Goal: Information Seeking & Learning: Learn about a topic

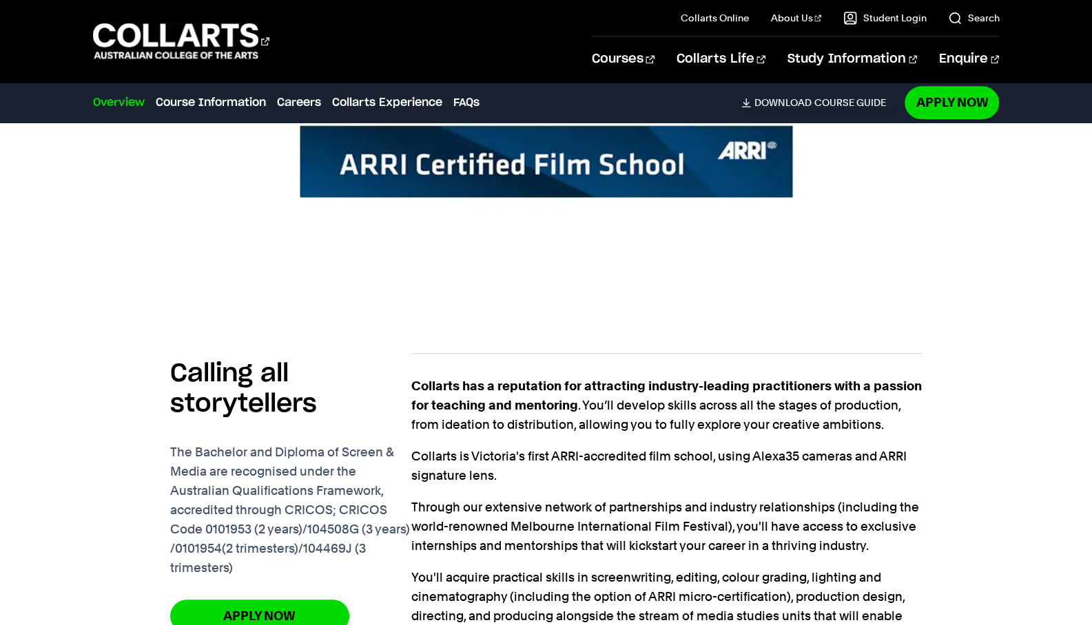
scroll to position [1046, 0]
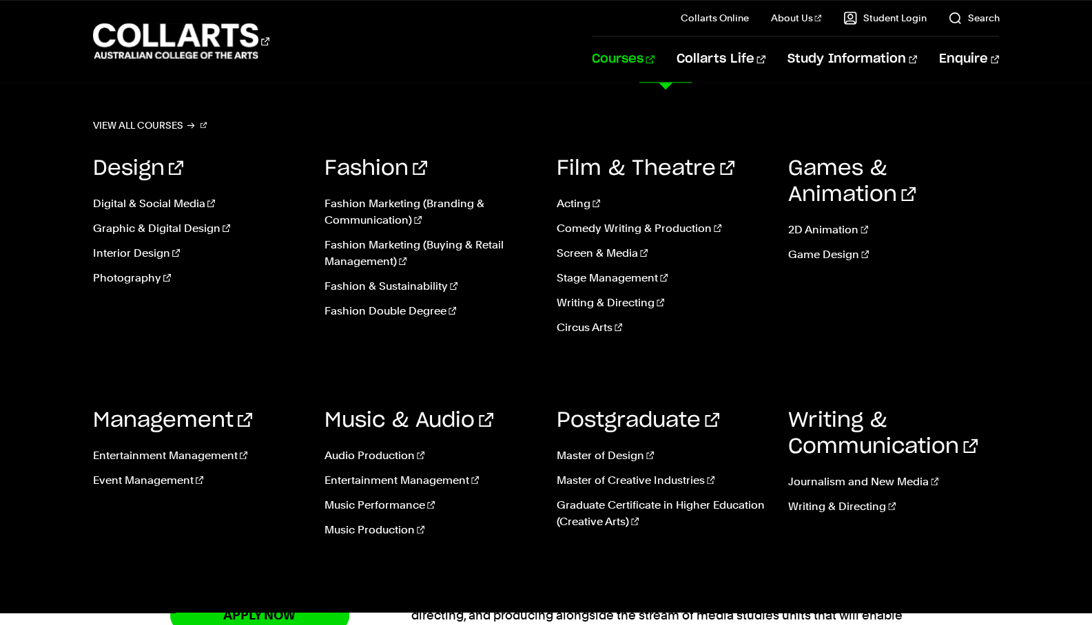
click at [156, 250] on link "Interior Design" at bounding box center [198, 253] width 211 height 17
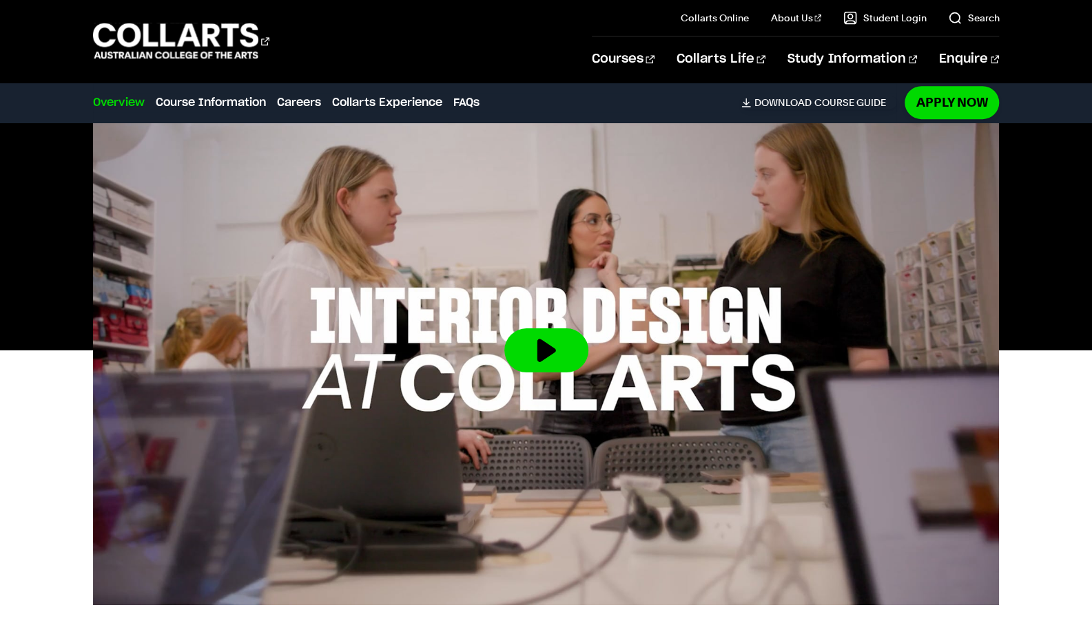
scroll to position [380, 0]
click at [530, 345] on button at bounding box center [546, 350] width 84 height 44
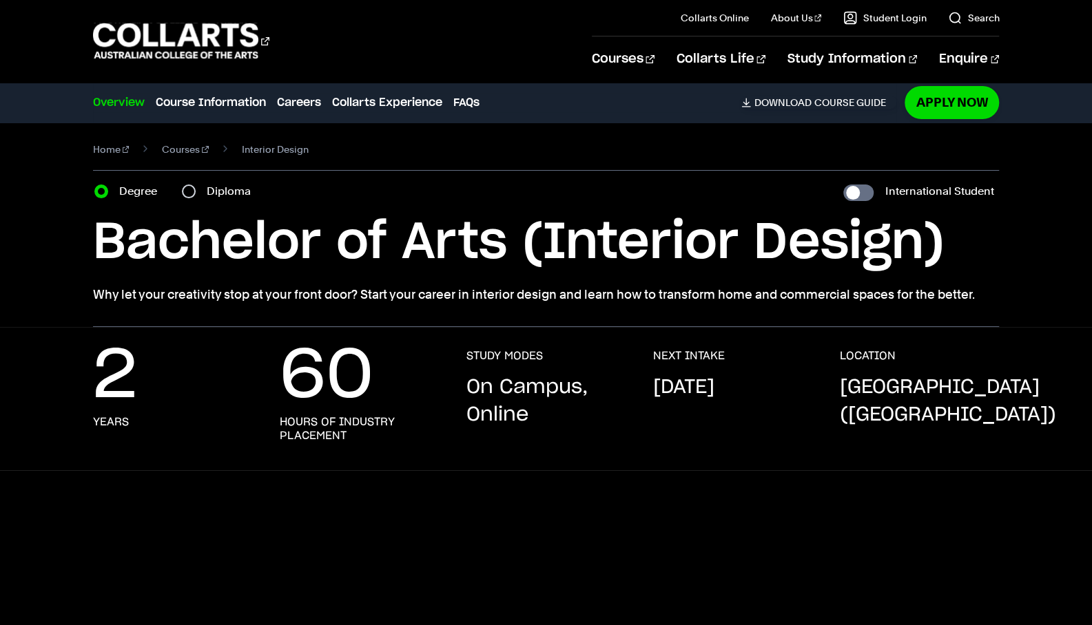
scroll to position [0, 0]
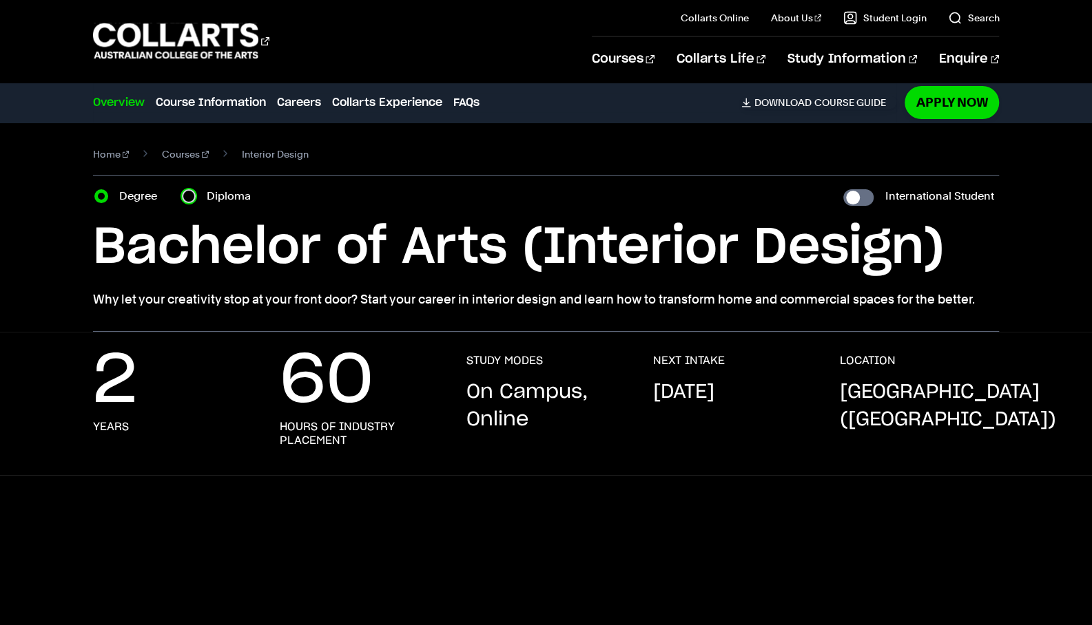
click at [191, 198] on input "Diploma" at bounding box center [189, 196] width 14 height 14
radio input "true"
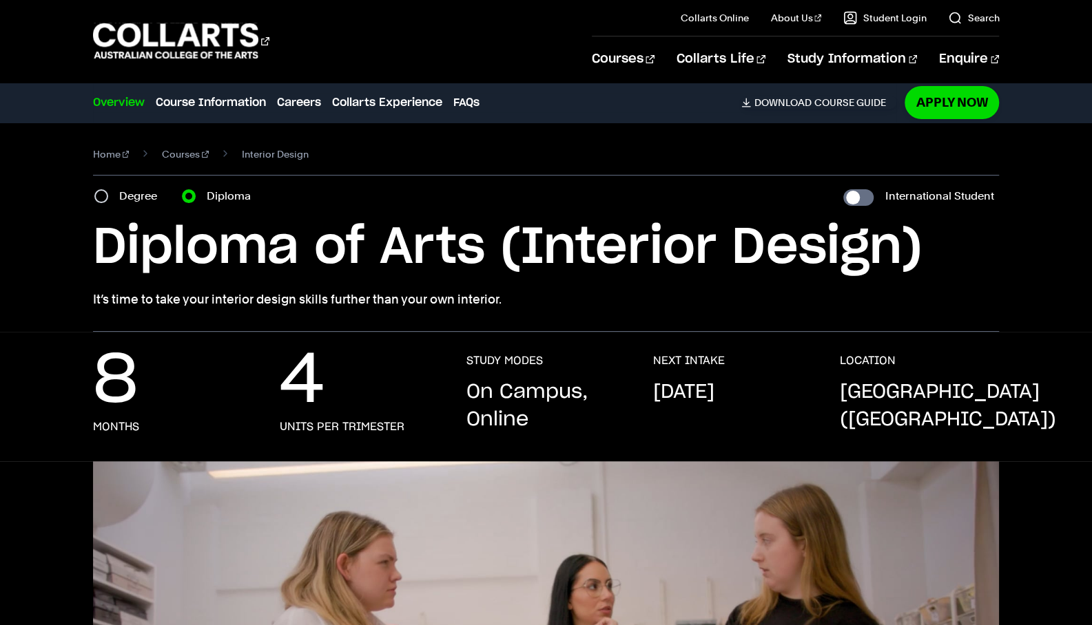
click at [105, 187] on div "Degree" at bounding box center [129, 196] width 71 height 19
click at [103, 199] on input "Degree" at bounding box center [101, 196] width 14 height 14
radio input "true"
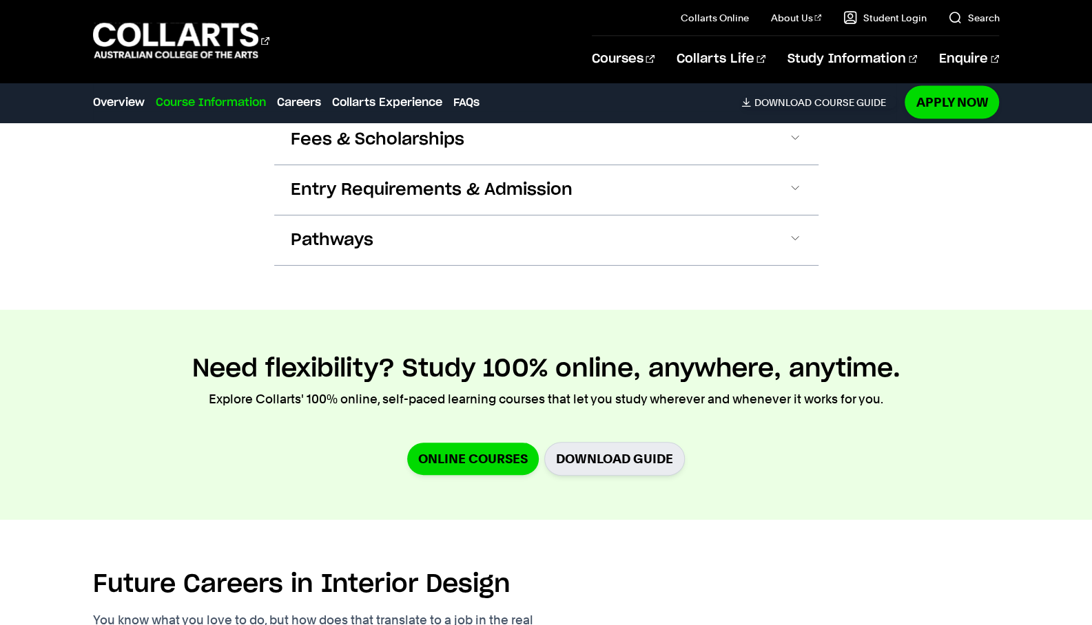
scroll to position [1643, 0]
click at [449, 442] on link "Online Courses" at bounding box center [473, 458] width 132 height 32
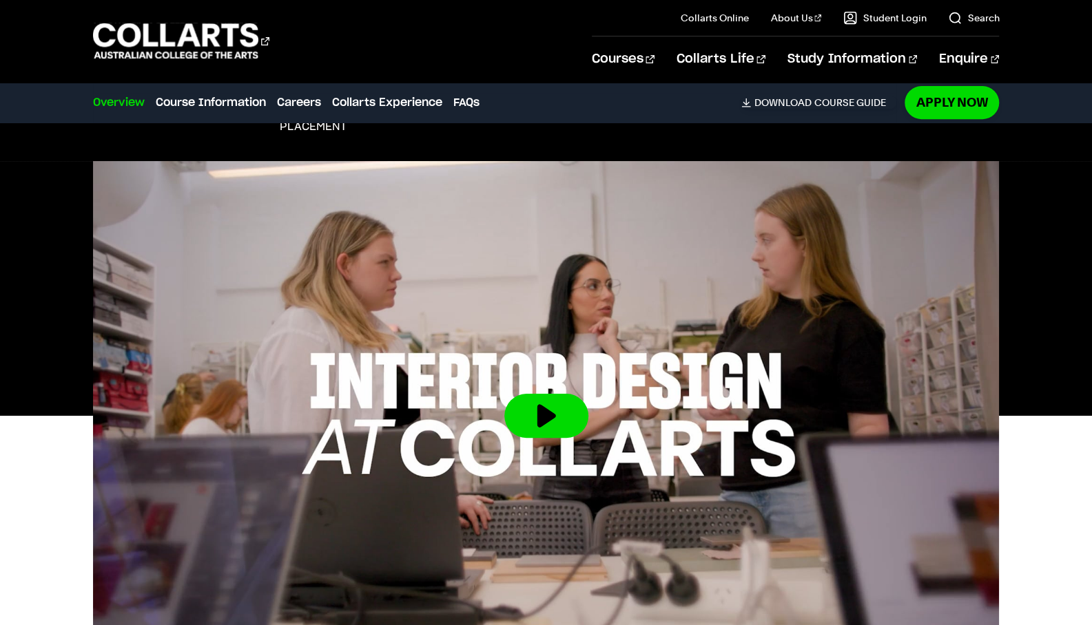
scroll to position [229, 0]
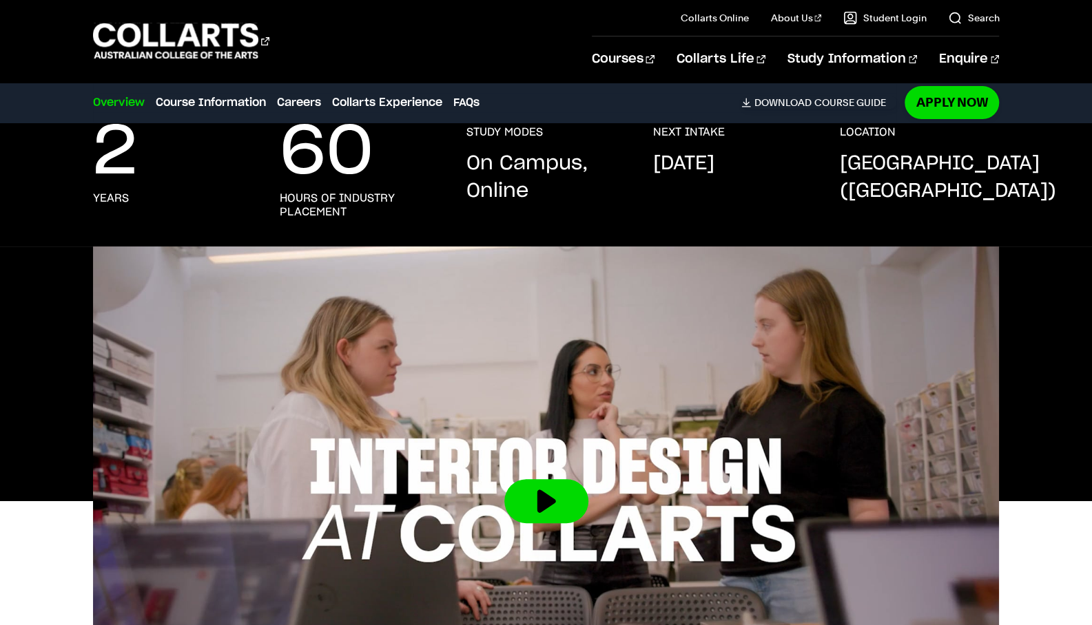
click at [547, 497] on button at bounding box center [546, 501] width 84 height 44
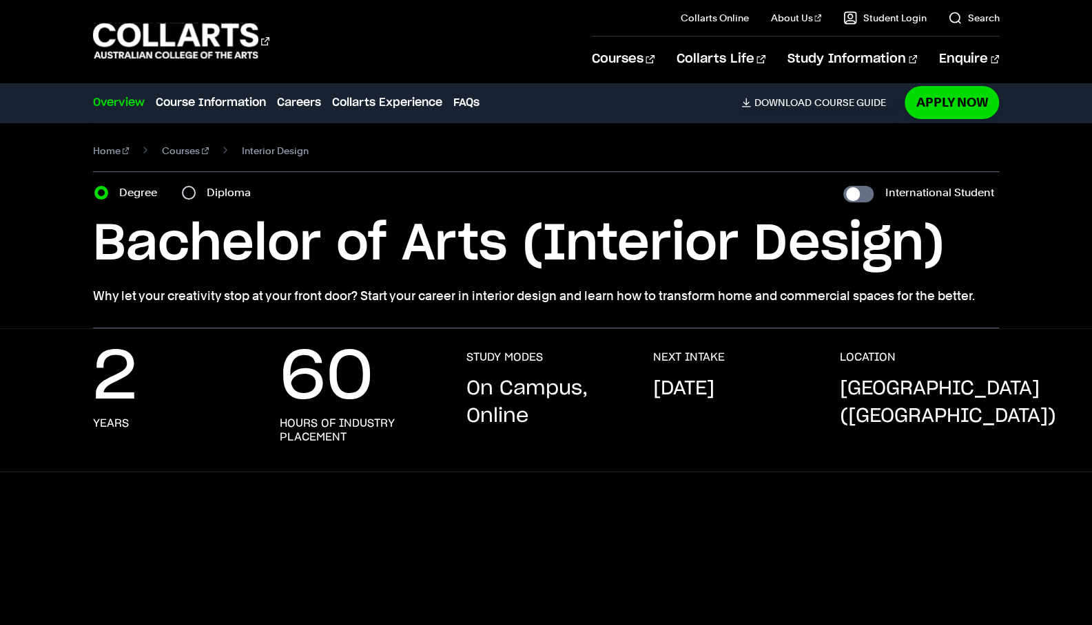
scroll to position [7, 0]
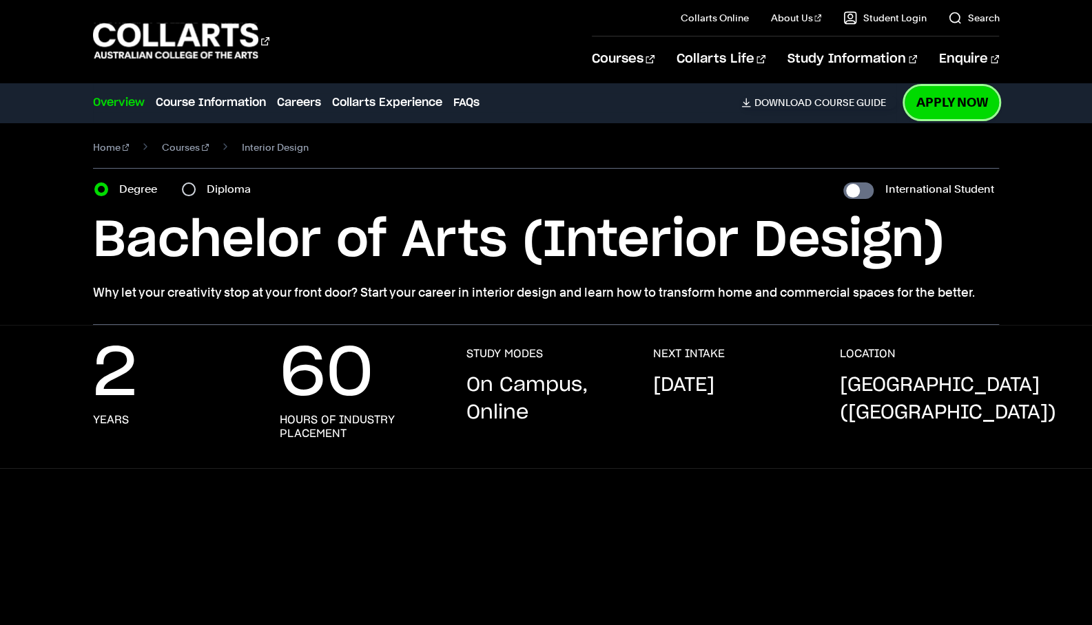
click at [940, 114] on link "Apply Now" at bounding box center [951, 102] width 94 height 32
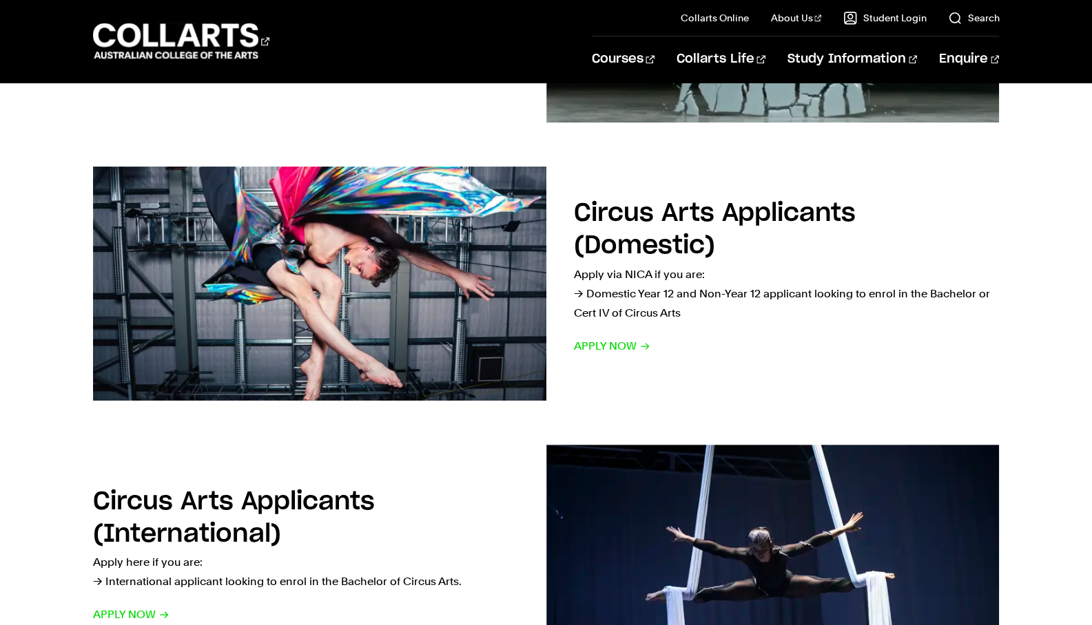
scroll to position [720, 0]
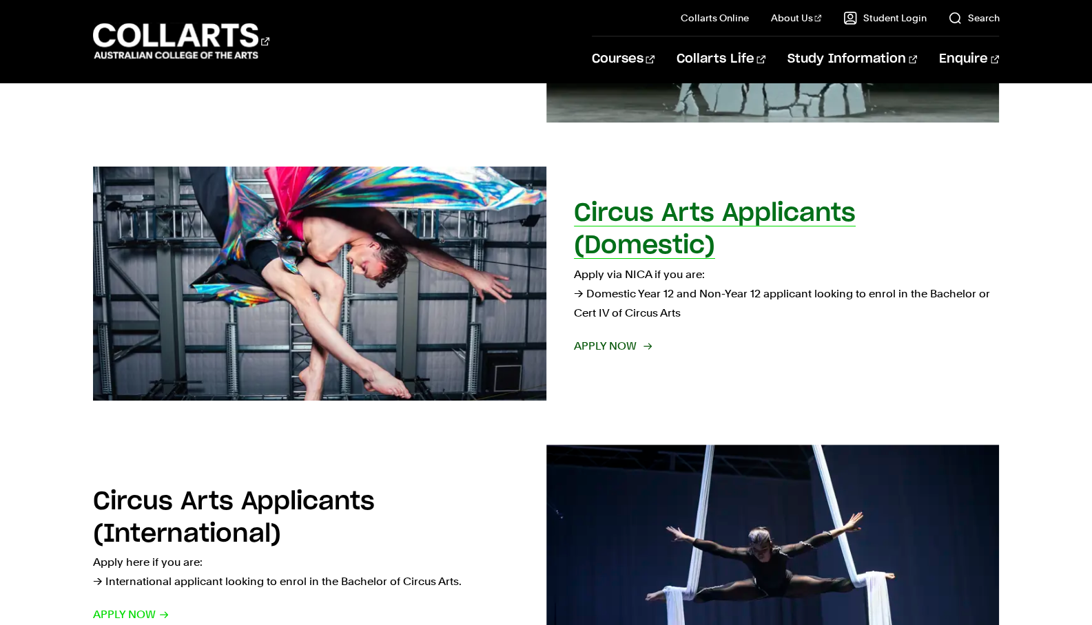
click at [785, 229] on h2 "Circus Arts Applicants (Domestic)" at bounding box center [715, 229] width 282 height 57
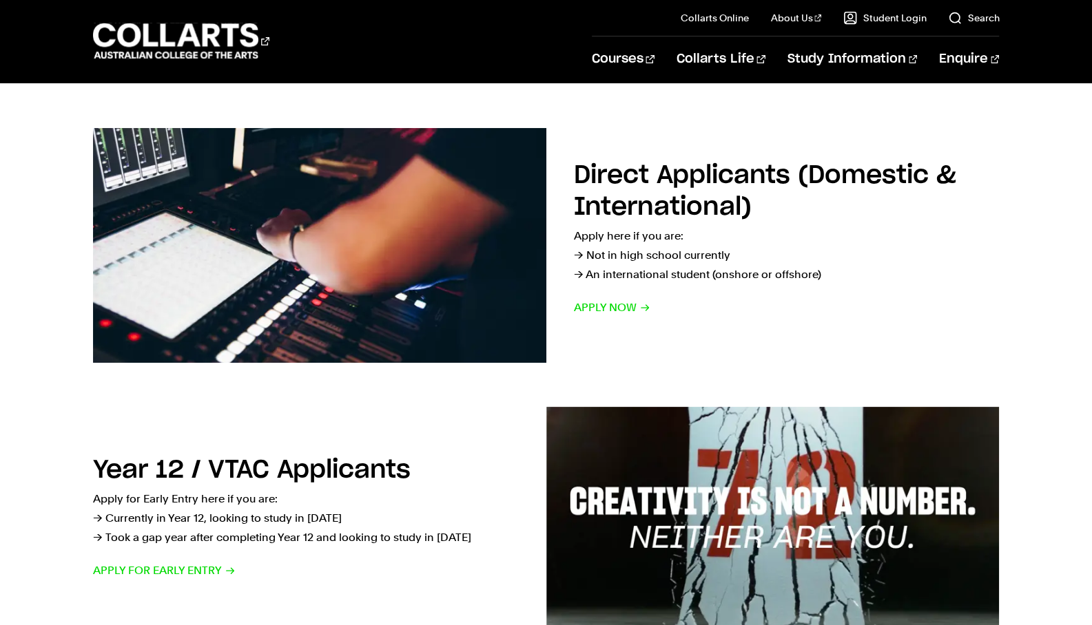
scroll to position [0, 0]
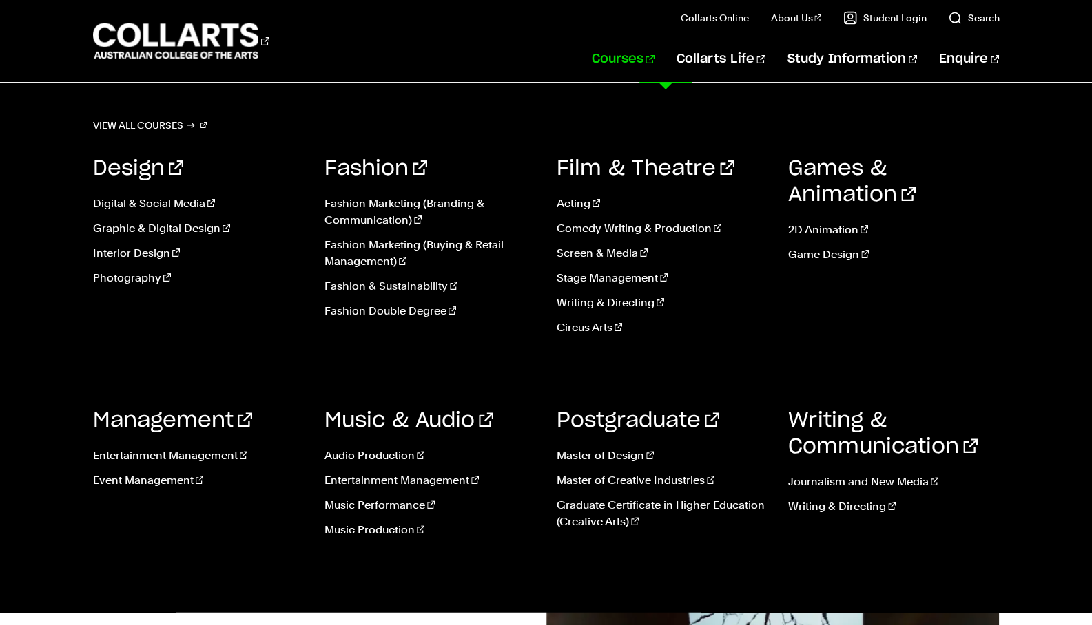
click at [179, 249] on link "Interior Design" at bounding box center [198, 253] width 211 height 17
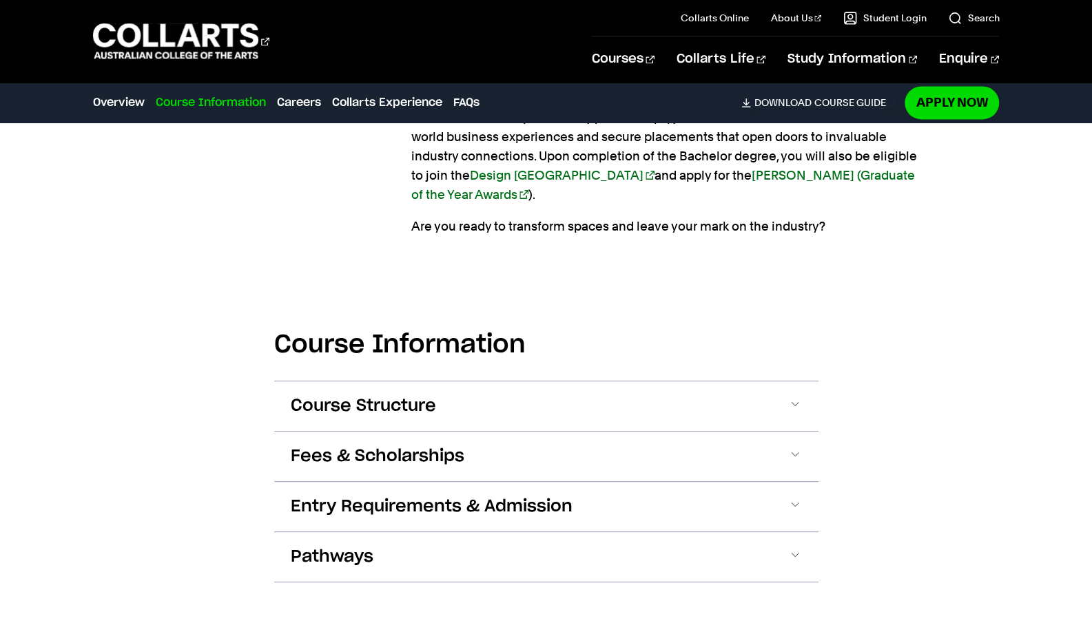
scroll to position [1152, 0]
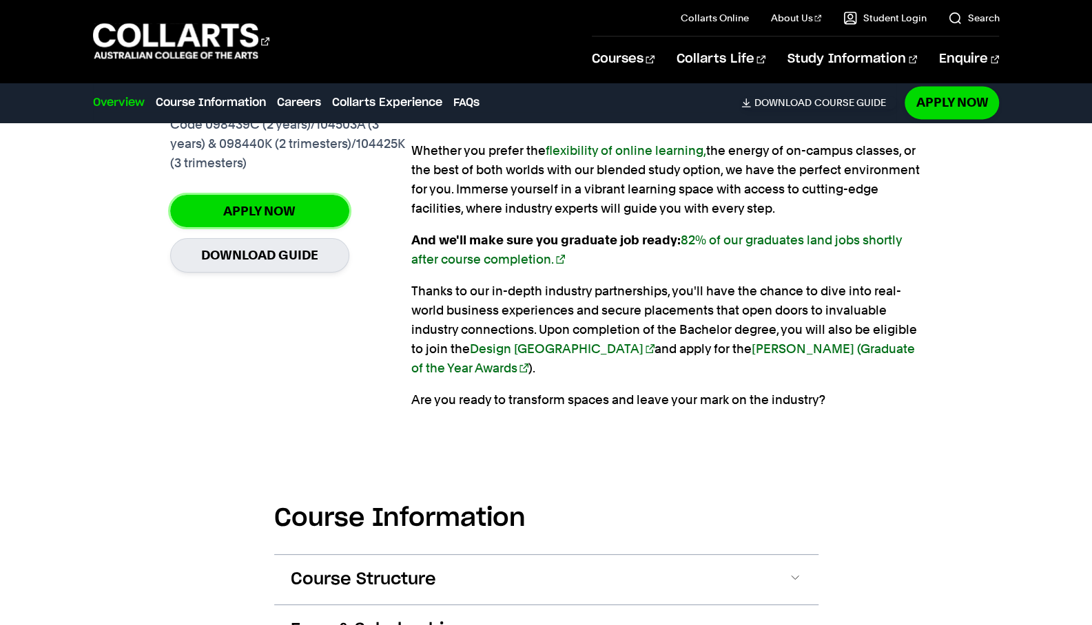
click at [321, 207] on link "Apply Now" at bounding box center [259, 211] width 179 height 32
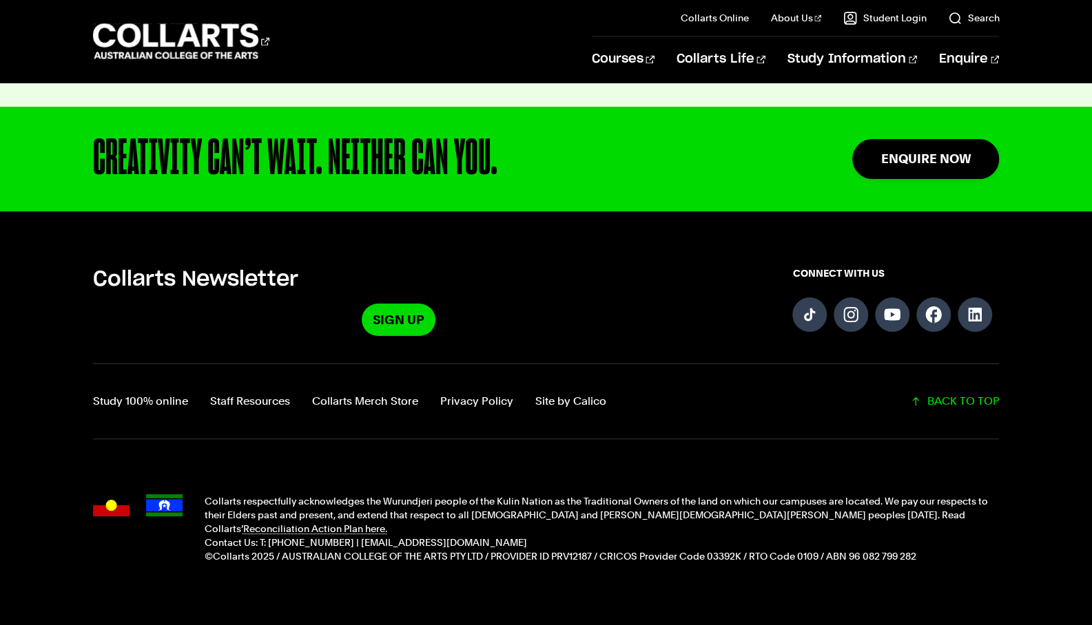
scroll to position [1593, 0]
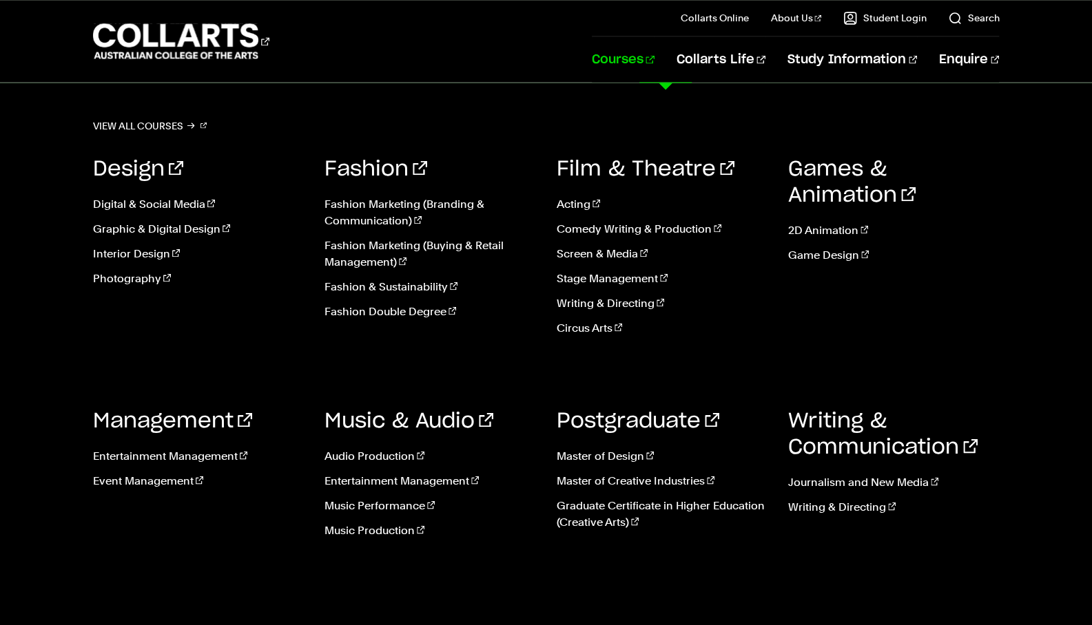
click at [151, 256] on link "Interior Design" at bounding box center [198, 253] width 211 height 17
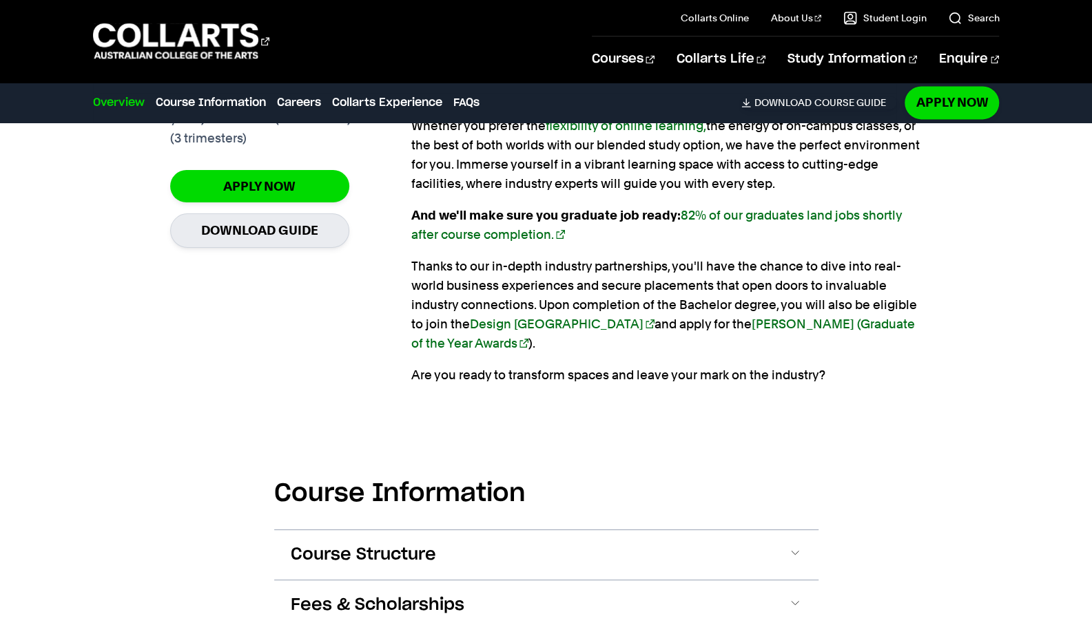
scroll to position [944, 0]
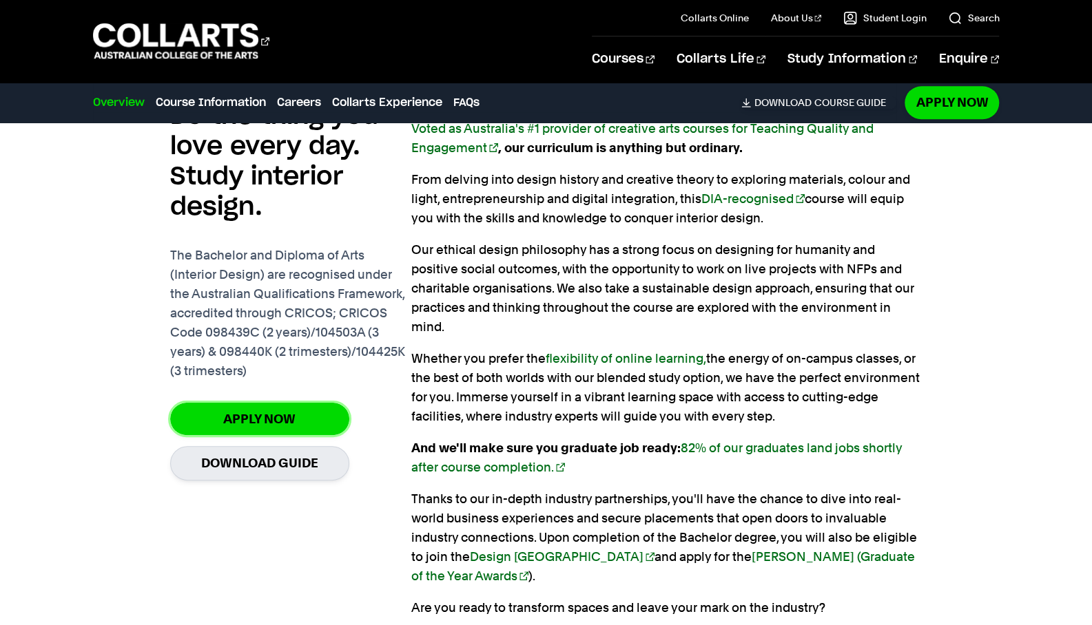
click at [249, 424] on link "Apply Now" at bounding box center [259, 419] width 179 height 32
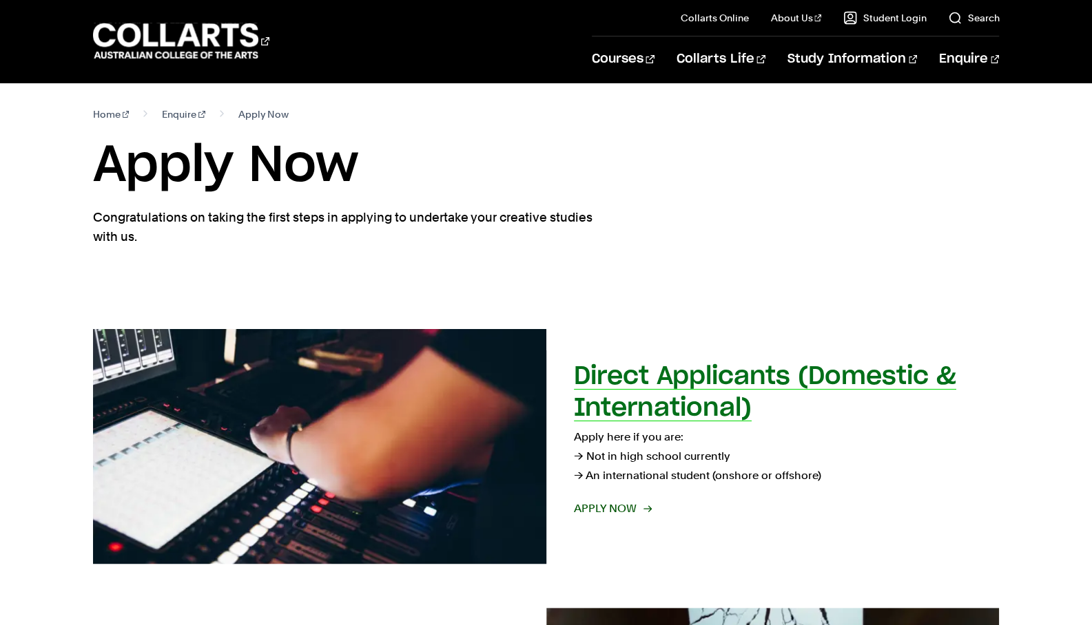
click at [595, 508] on span "Apply now" at bounding box center [612, 508] width 76 height 19
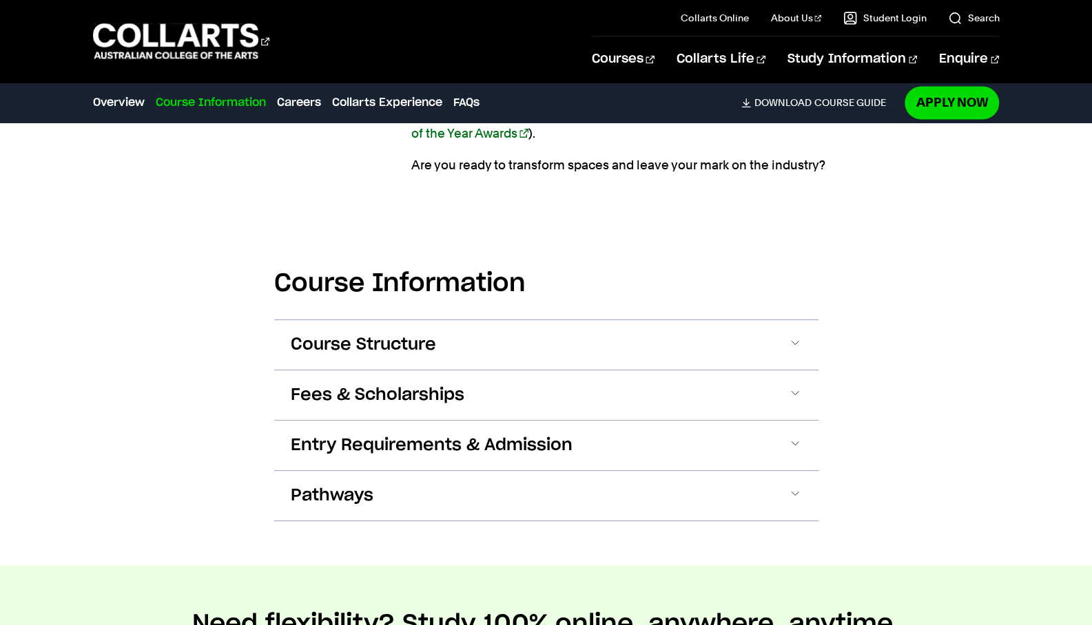
scroll to position [1388, 0]
click at [322, 484] on span "Pathways" at bounding box center [332, 495] width 83 height 22
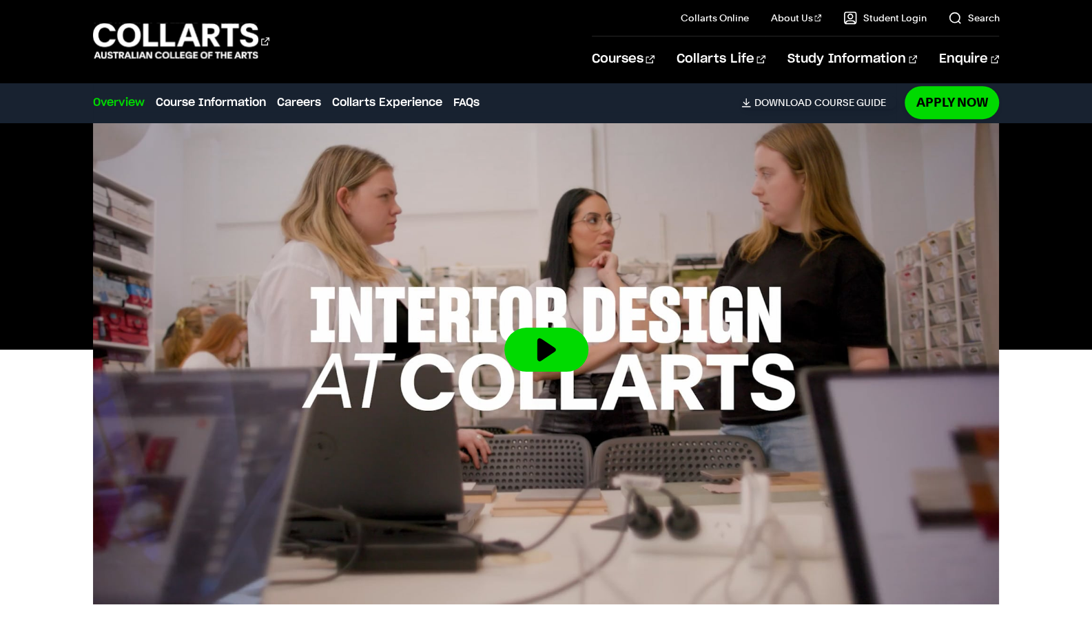
scroll to position [381, 0]
click at [532, 348] on button at bounding box center [546, 349] width 84 height 44
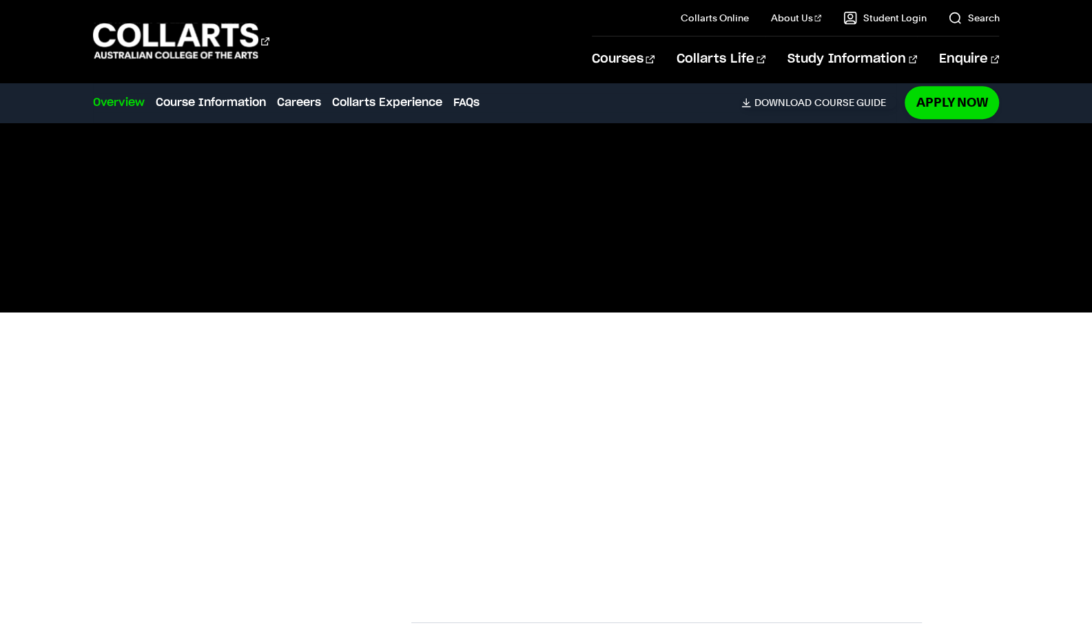
scroll to position [419, 0]
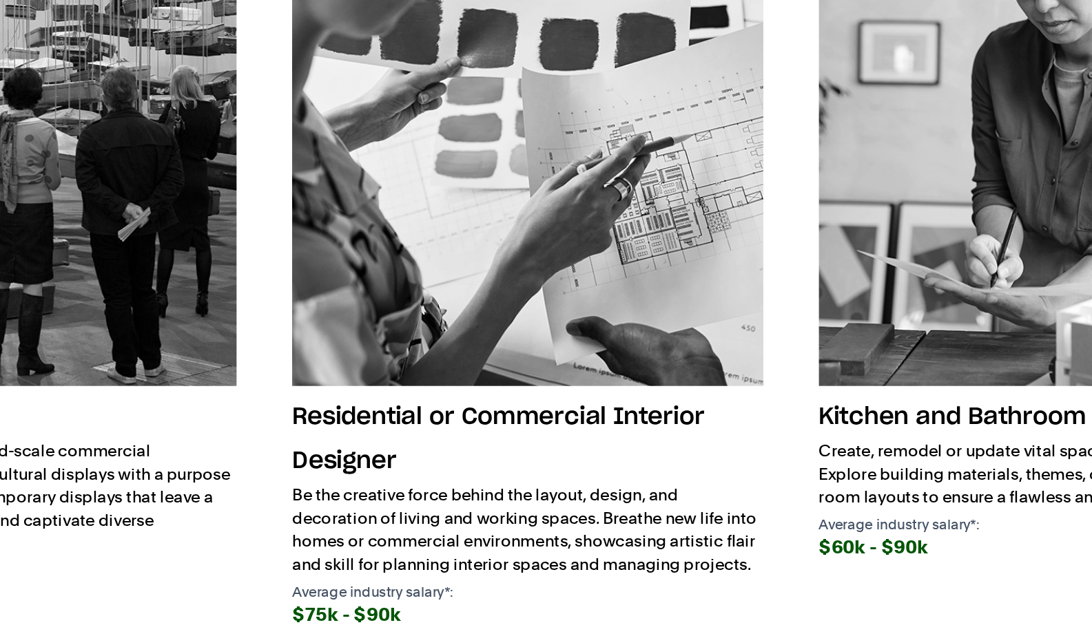
scroll to position [2190, 0]
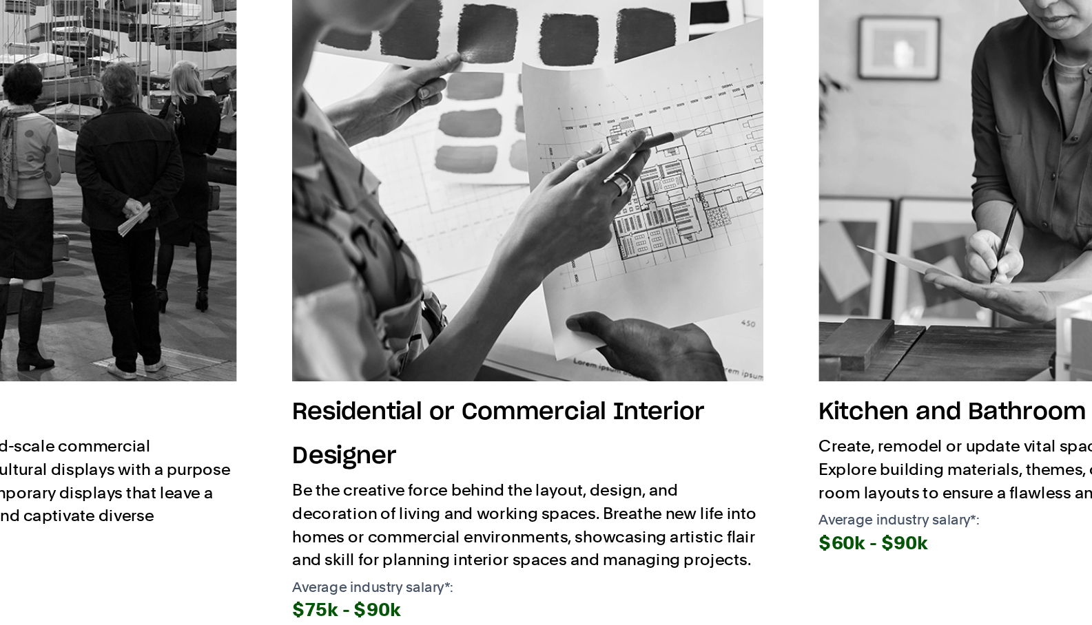
click at [316, 543] on div "$75k - $100k" at bounding box center [233, 552] width 280 height 19
drag, startPoint x: 136, startPoint y: 524, endPoint x: 316, endPoint y: 528, distance: 180.5
click at [316, 543] on div "$75k - $100k" at bounding box center [233, 552] width 280 height 19
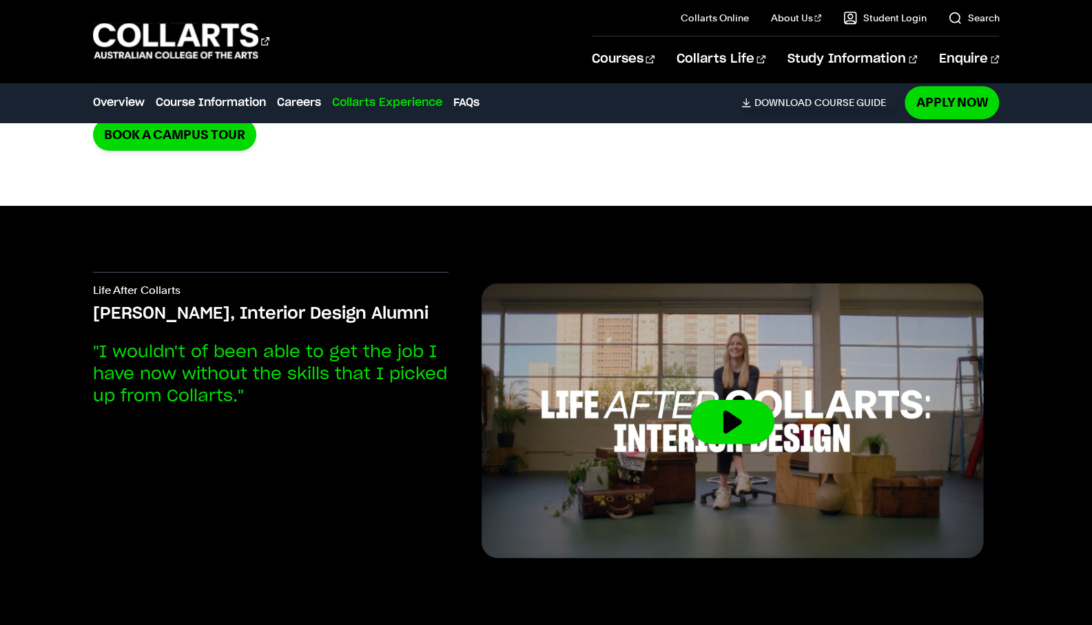
scroll to position [3643, 0]
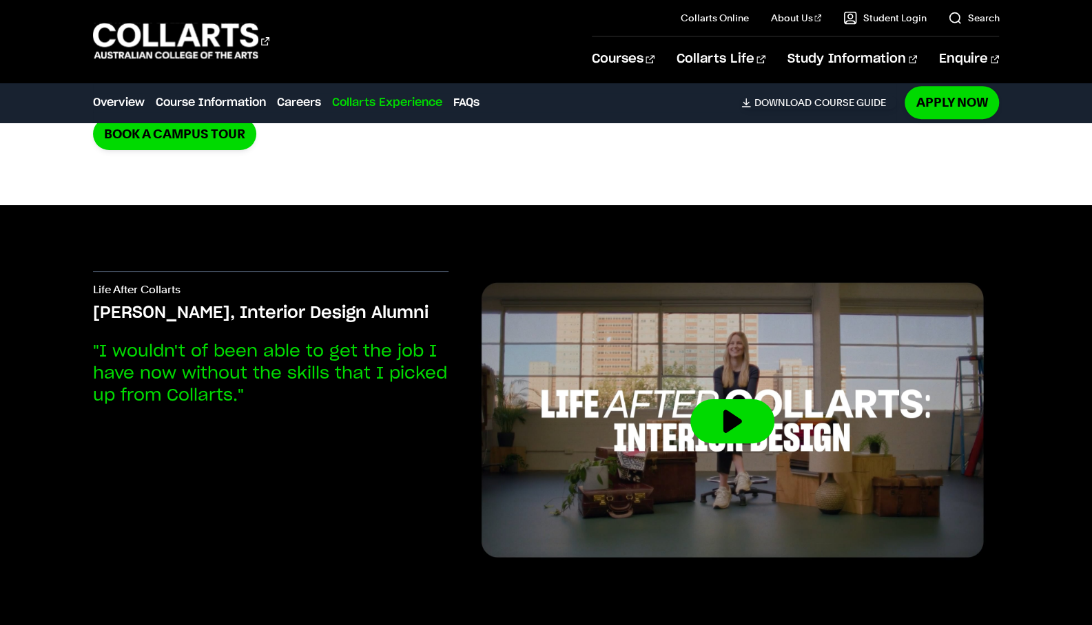
click at [727, 367] on img at bounding box center [732, 421] width 534 height 300
click at [740, 400] on button at bounding box center [732, 422] width 84 height 44
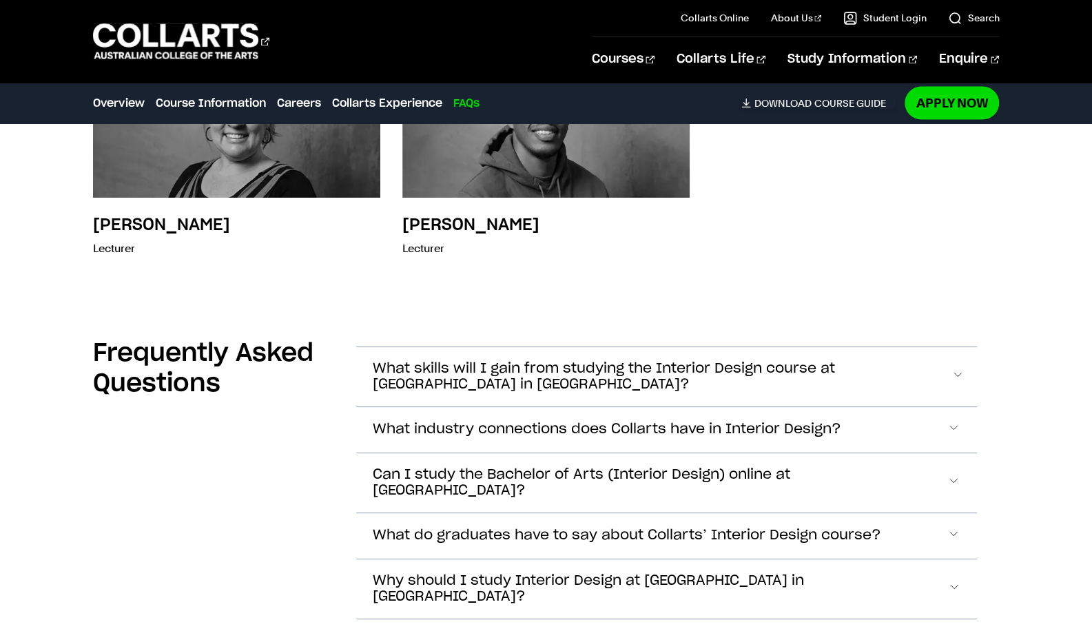
scroll to position [4837, 0]
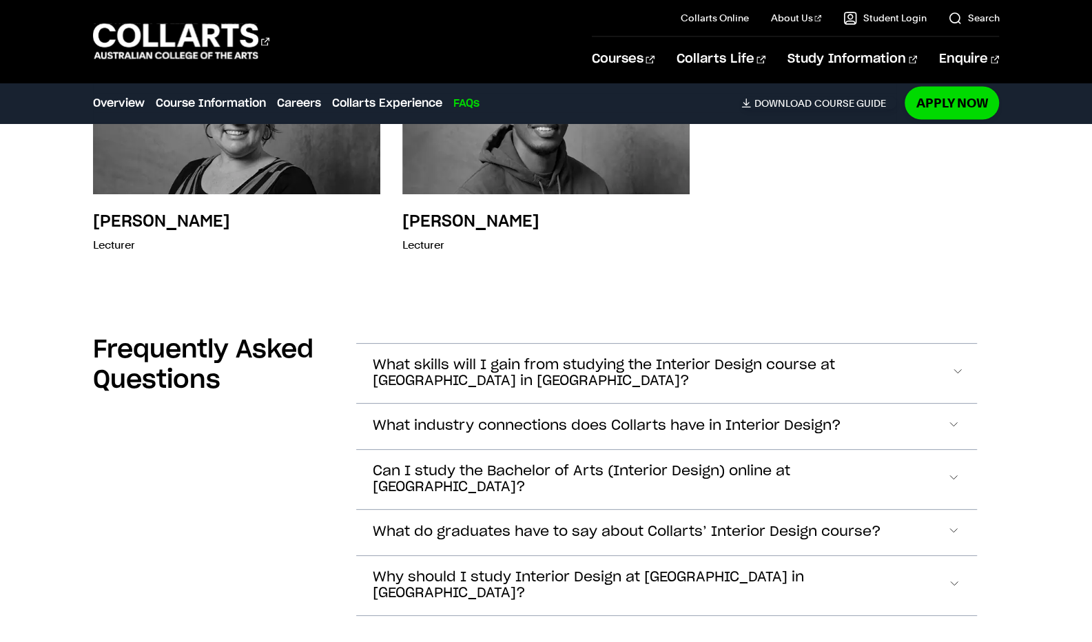
click at [572, 357] on span "What skills will I gain from studying the Interior Design course at Collarts in…" at bounding box center [662, 373] width 578 height 32
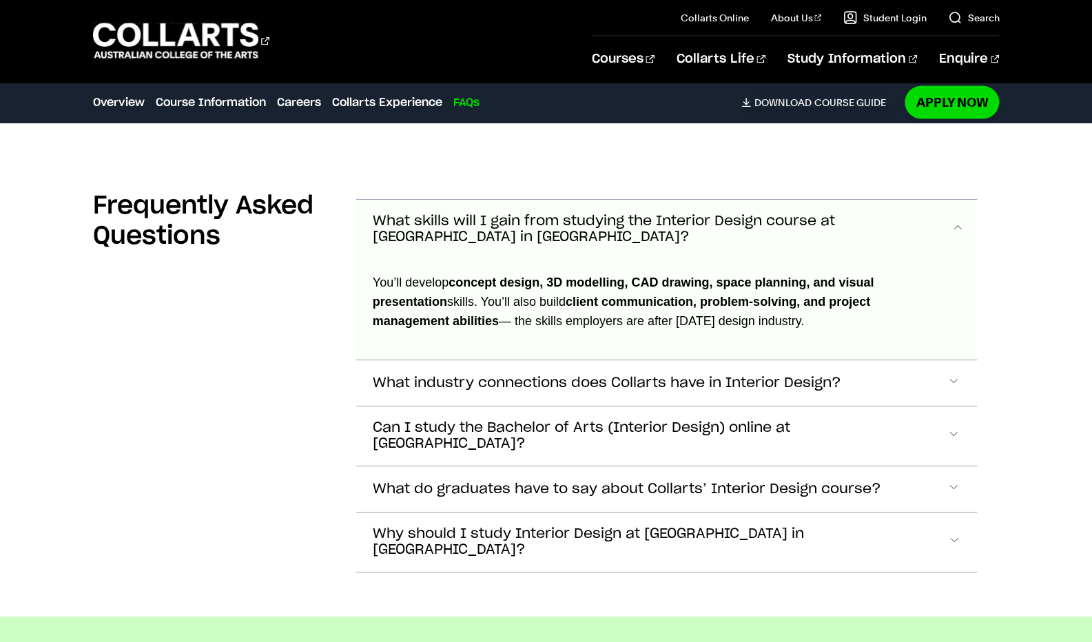
scroll to position [4983, 0]
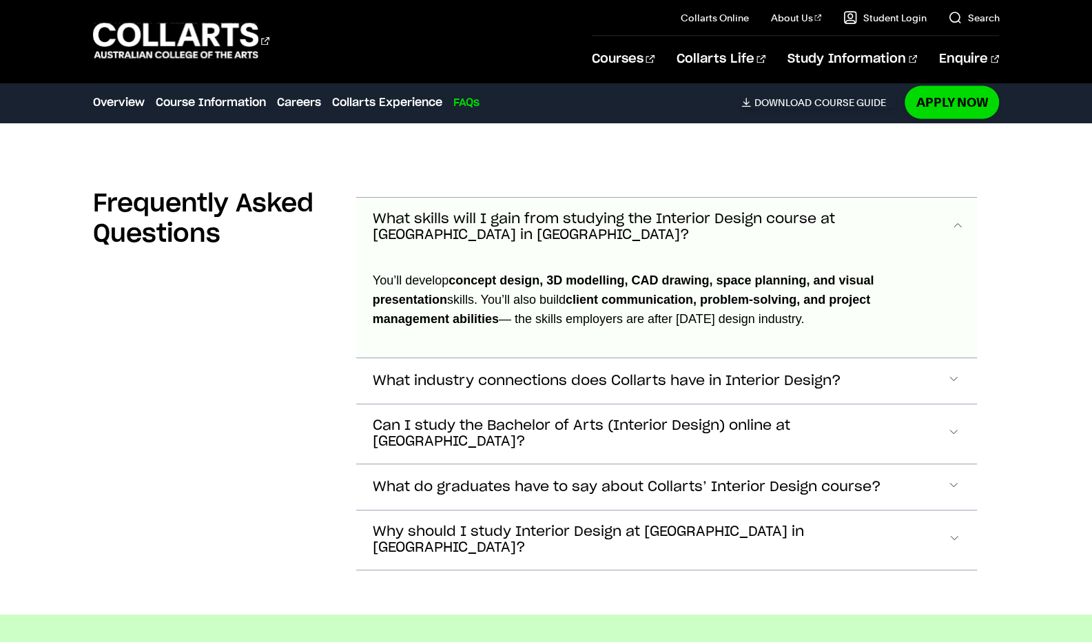
click at [674, 373] on span "What industry connections does Collarts have in Interior Design?" at bounding box center [607, 381] width 468 height 16
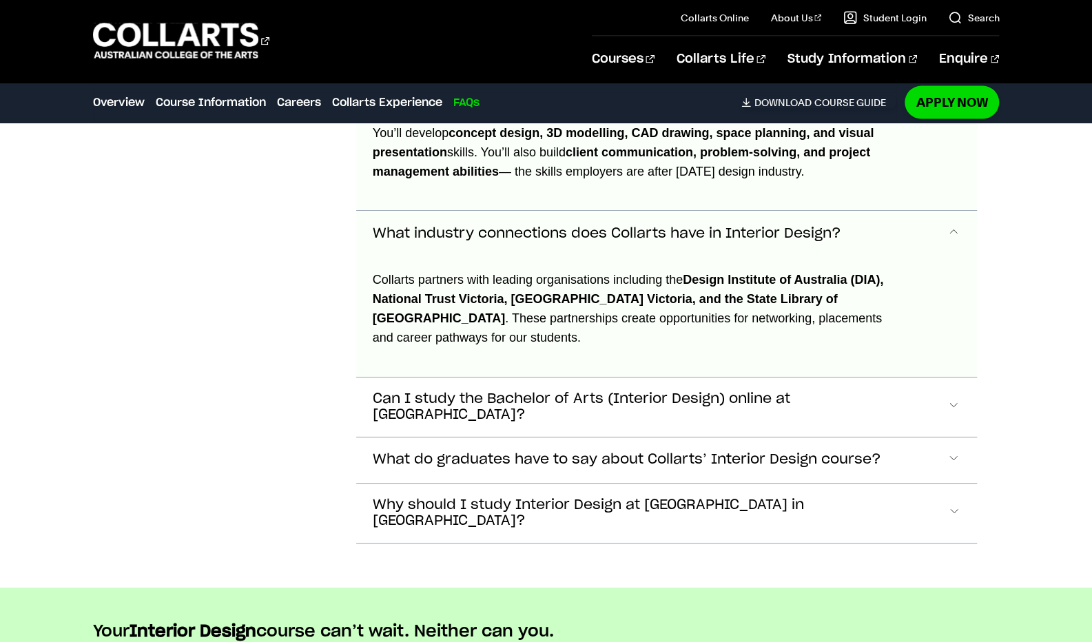
scroll to position [5130, 0]
click at [706, 392] on span "Can I study the Bachelor of Arts (Interior Design) online at Collarts?" at bounding box center [660, 408] width 574 height 32
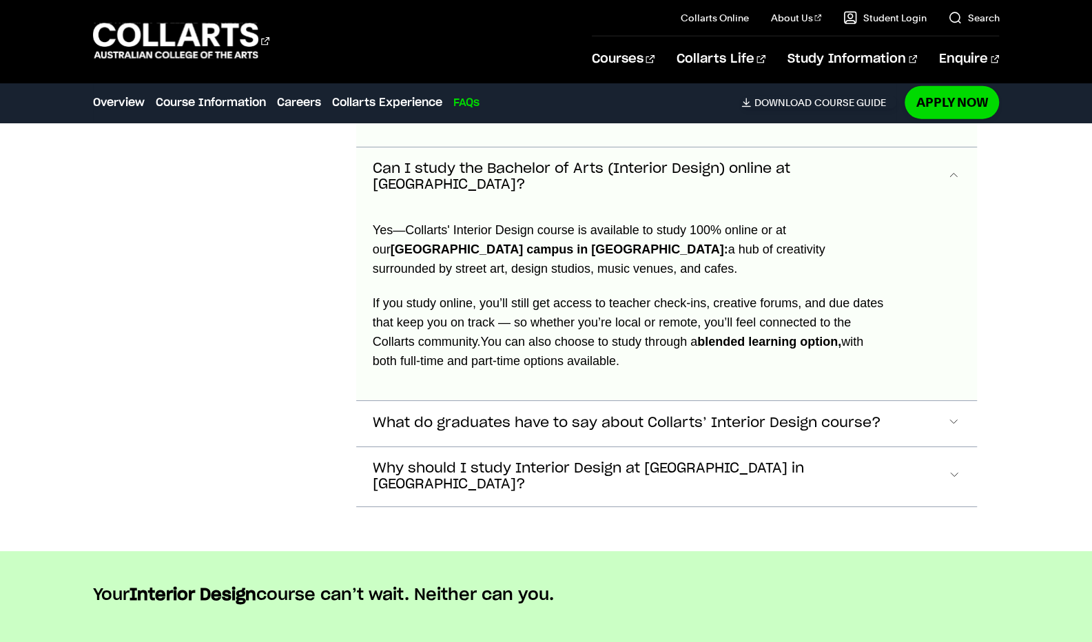
scroll to position [5362, 0]
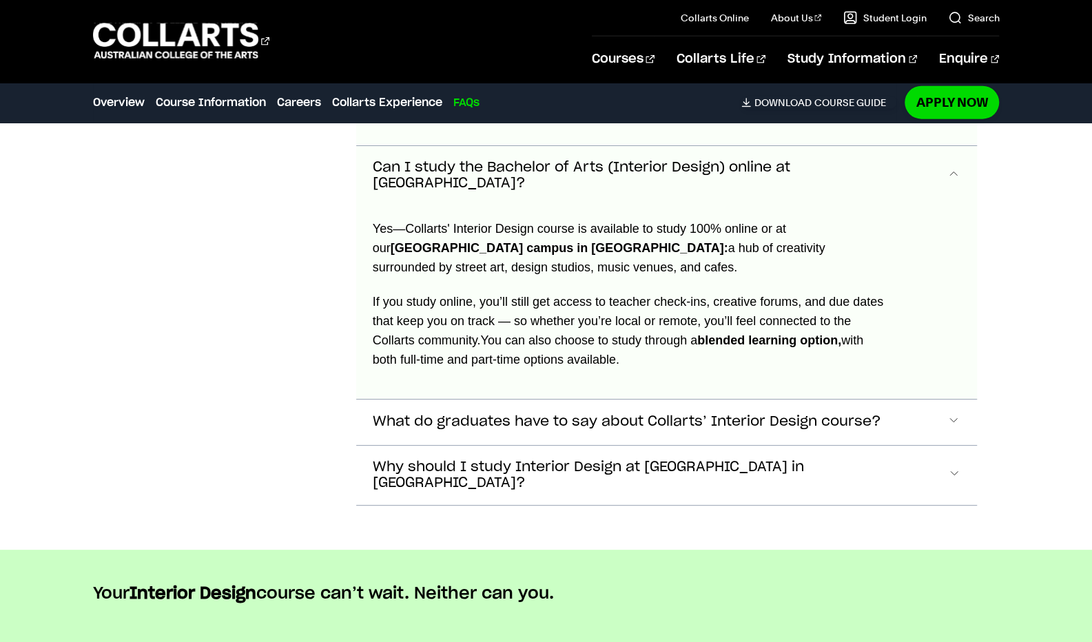
click at [706, 414] on span "What do graduates have to say about Collarts’ Interior Design course?" at bounding box center [627, 422] width 508 height 16
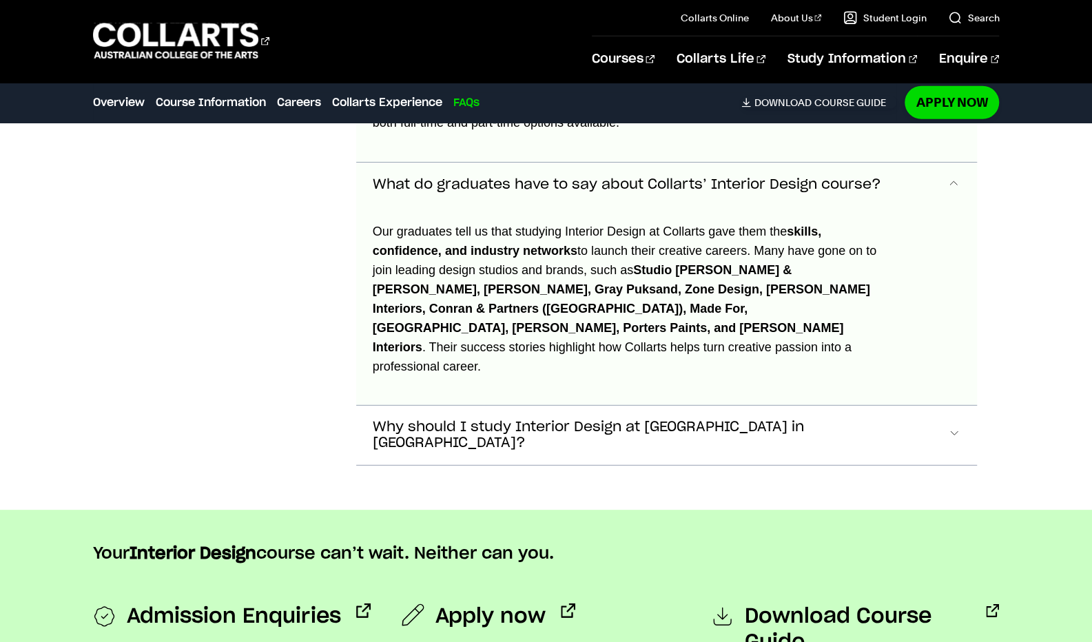
scroll to position [5599, 0]
click at [747, 406] on button "Why should I study Interior Design at Collarts in Melbourne?" at bounding box center [666, 435] width 621 height 59
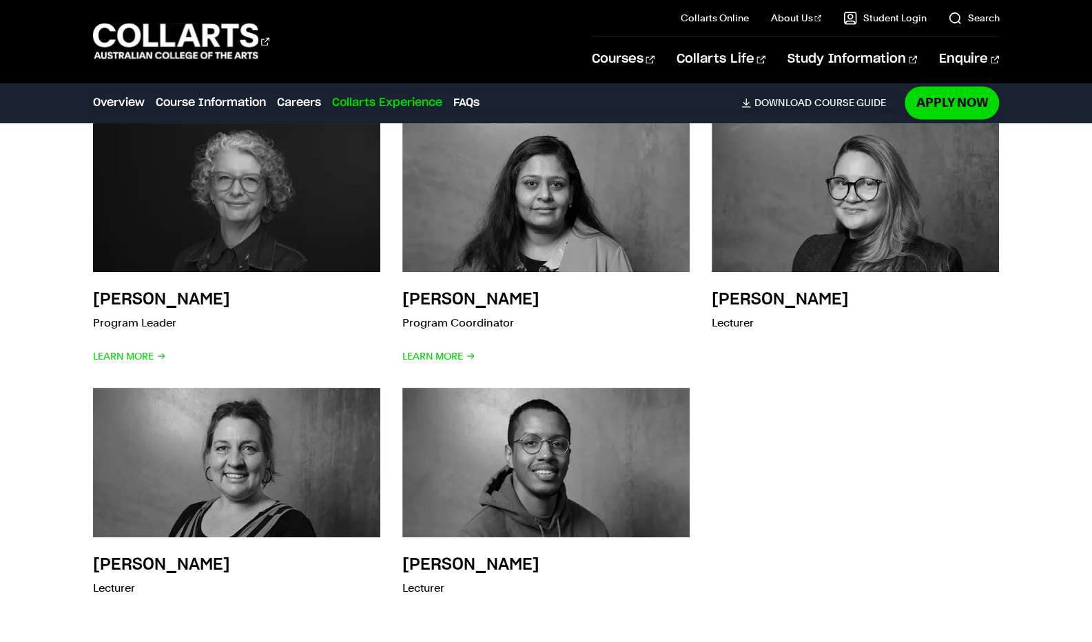
scroll to position [4492, 0]
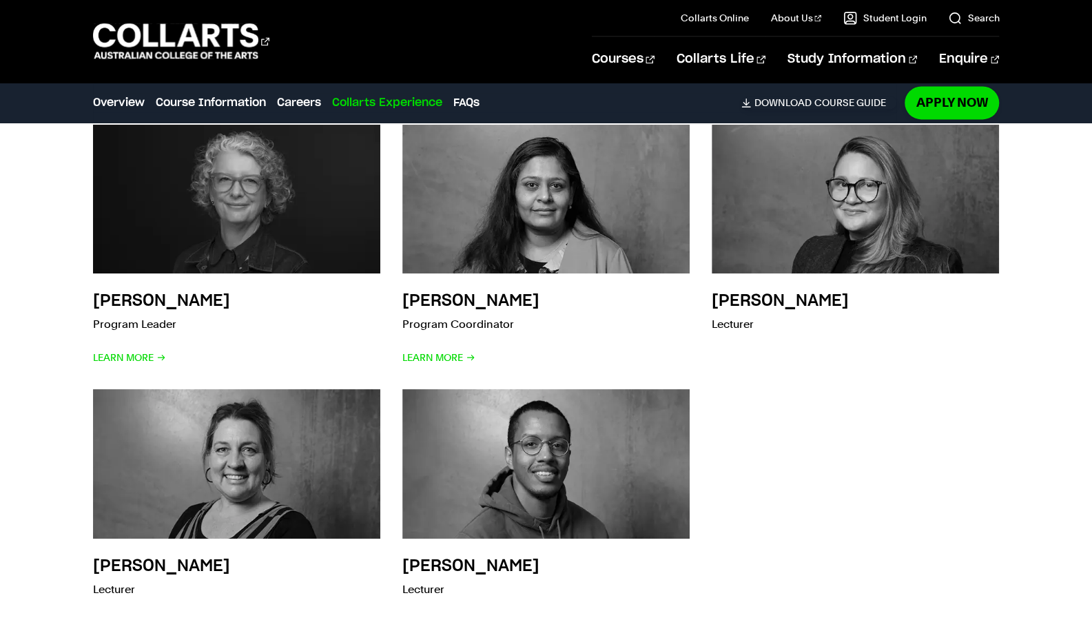
click at [868, 173] on img at bounding box center [855, 199] width 287 height 149
click at [785, 293] on h3 "Nena Alvarez" at bounding box center [780, 301] width 137 height 17
click at [583, 459] on img at bounding box center [545, 463] width 287 height 149
click at [249, 458] on img at bounding box center [236, 463] width 287 height 149
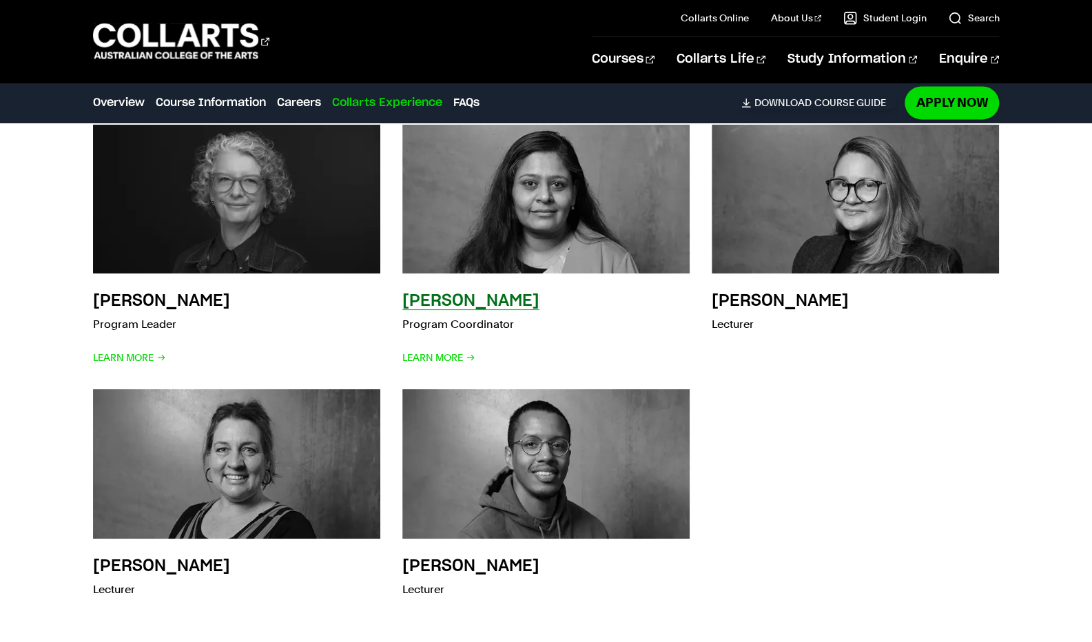
click at [507, 176] on img at bounding box center [546, 199] width 316 height 164
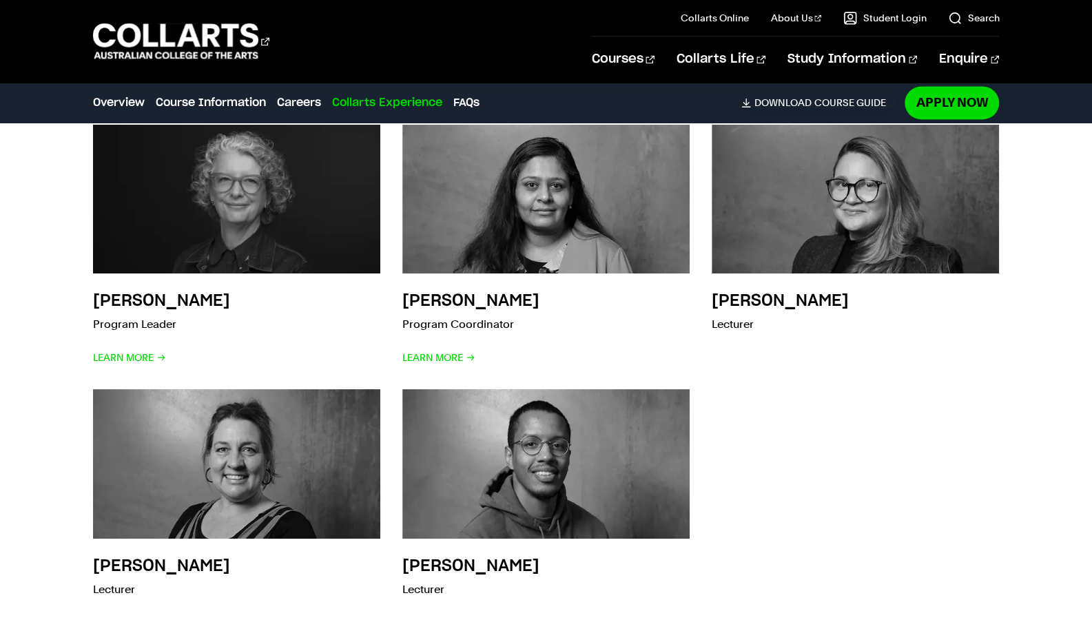
scroll to position [4476, 0]
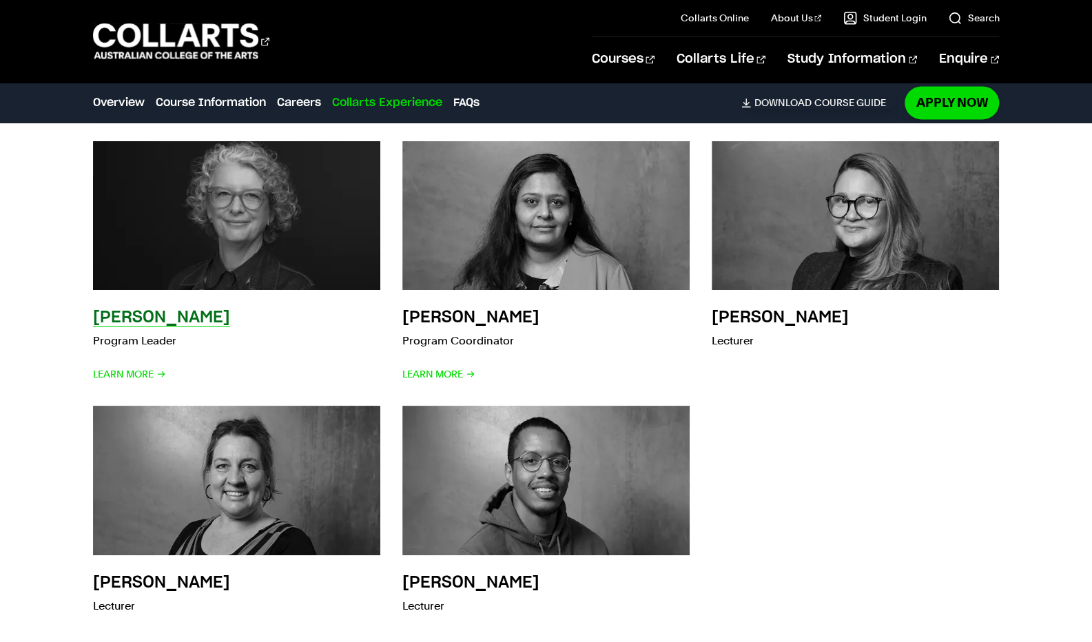
click at [167, 198] on img at bounding box center [237, 216] width 316 height 164
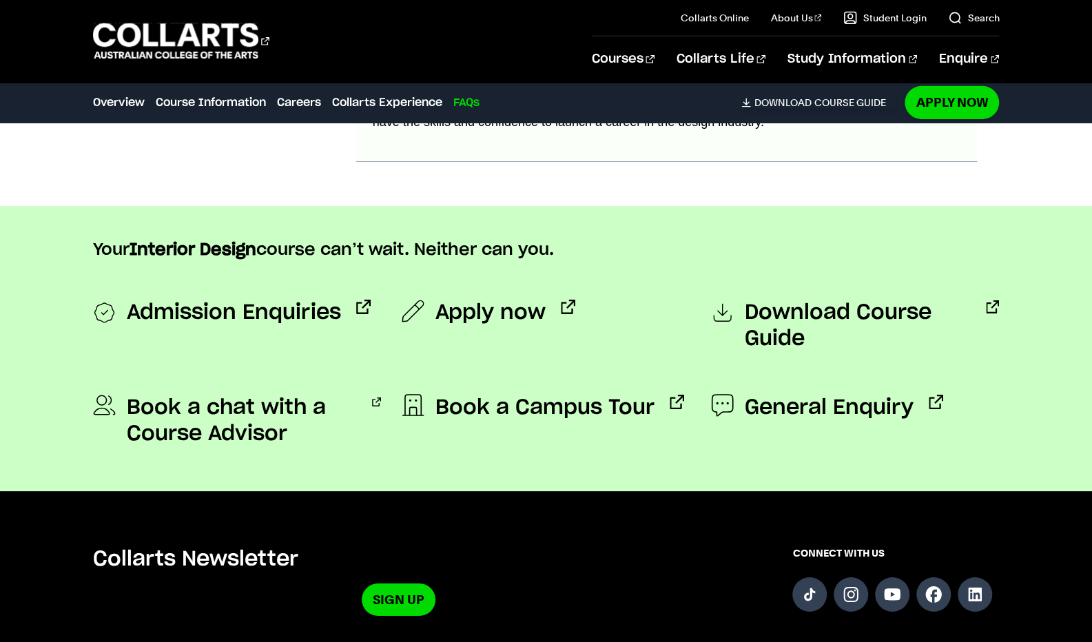
scroll to position [6024, 0]
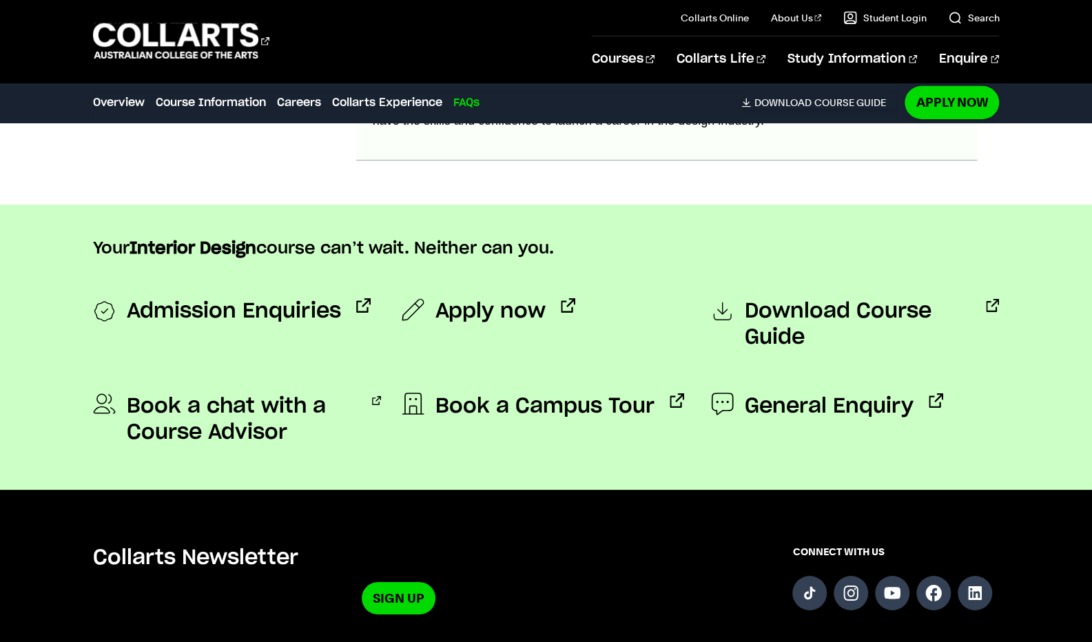
click at [758, 298] on span "Download Course Guide" at bounding box center [858, 324] width 227 height 52
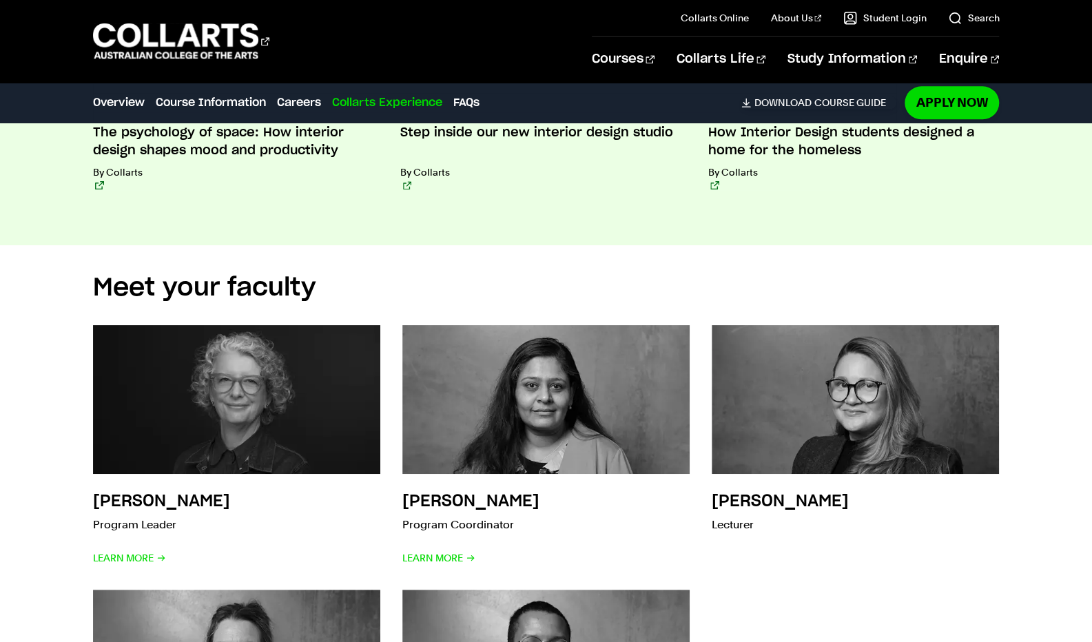
scroll to position [4453, 0]
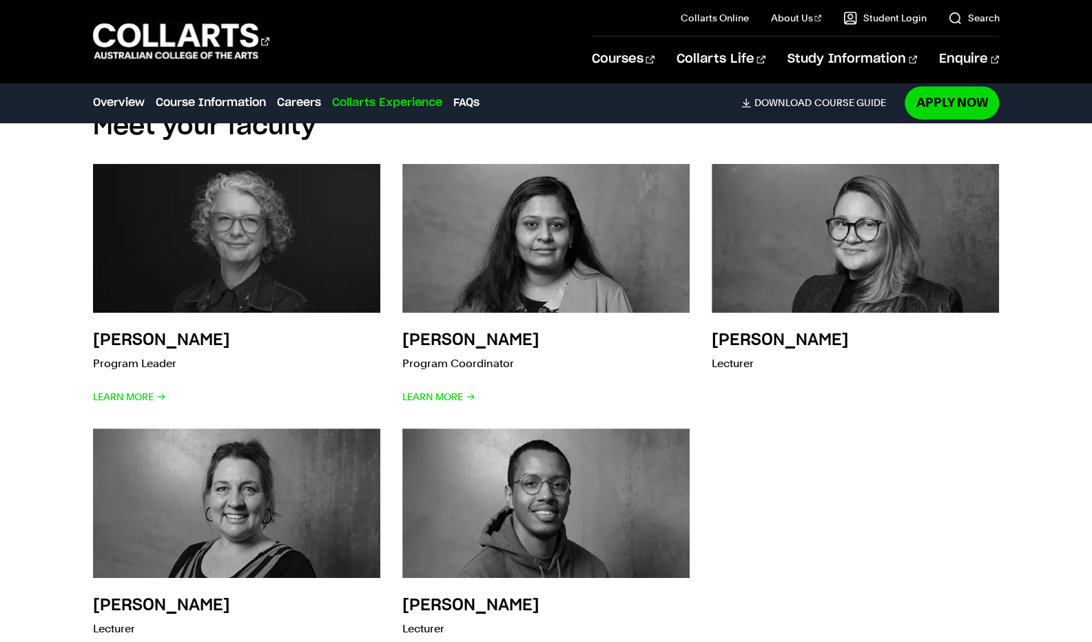
click at [748, 332] on h3 "Nena Alvarez" at bounding box center [780, 340] width 137 height 17
click at [813, 239] on img at bounding box center [855, 238] width 287 height 149
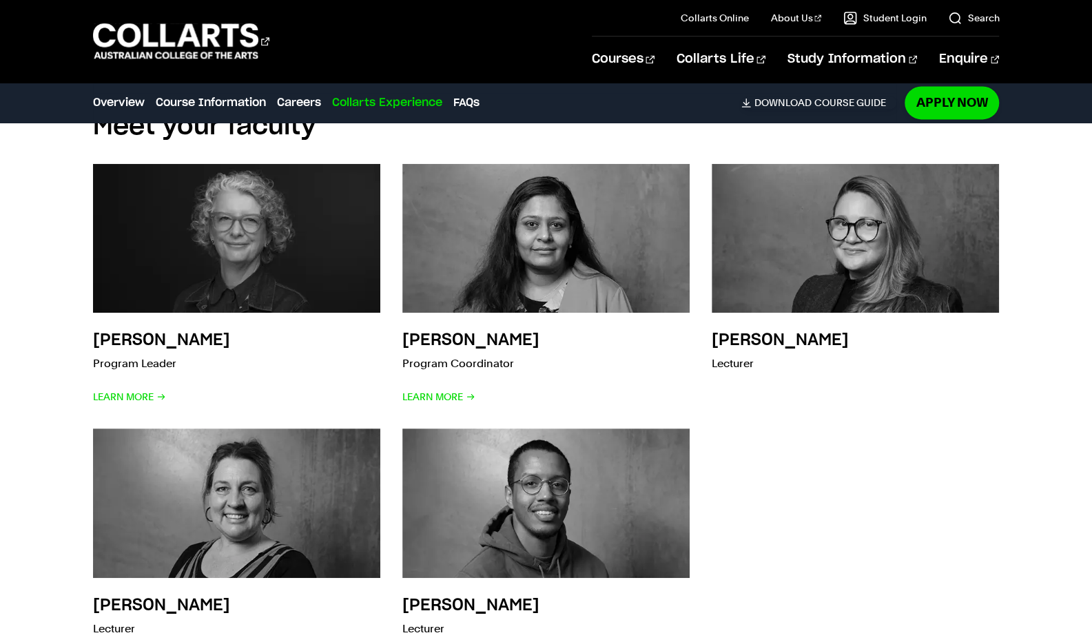
click at [813, 239] on img at bounding box center [855, 238] width 287 height 149
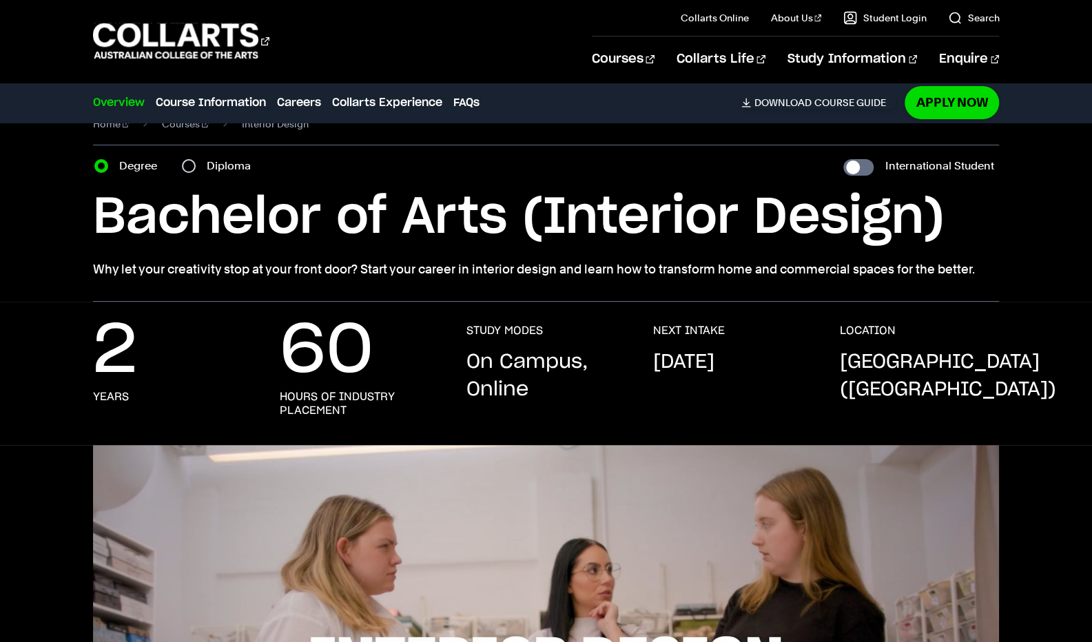
scroll to position [0, 0]
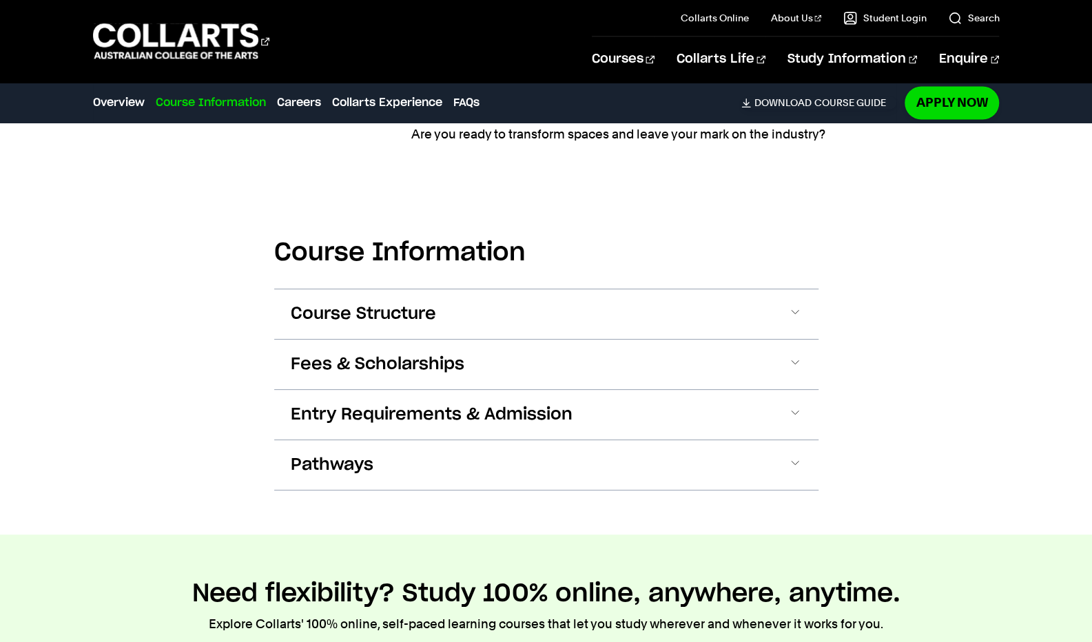
click at [606, 289] on button "Course Structure" at bounding box center [546, 314] width 544 height 50
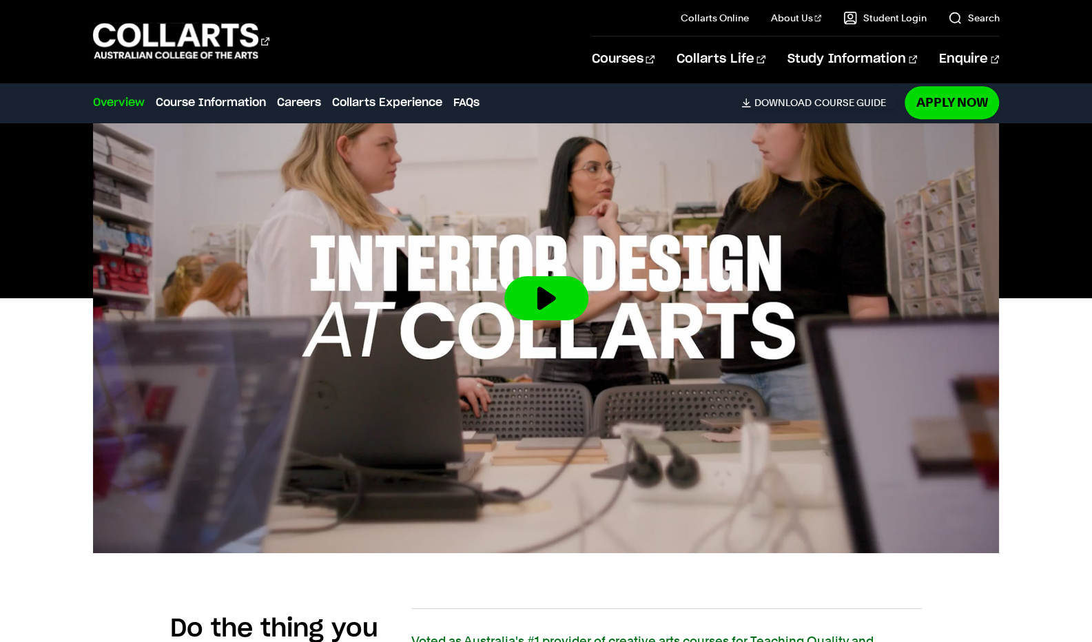
scroll to position [438, 0]
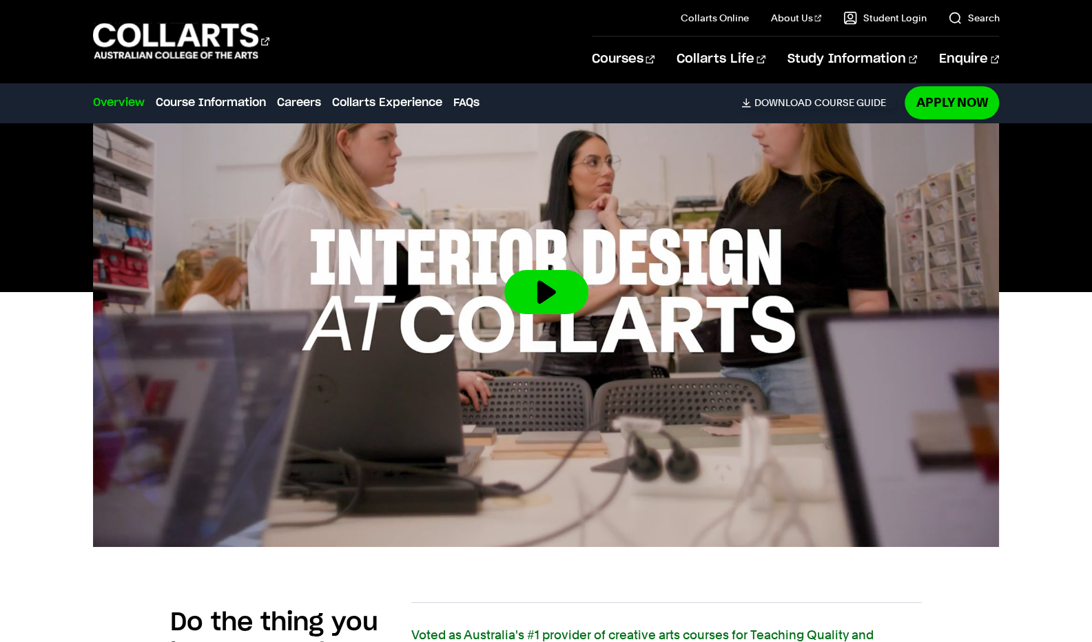
click at [557, 291] on button at bounding box center [546, 292] width 84 height 44
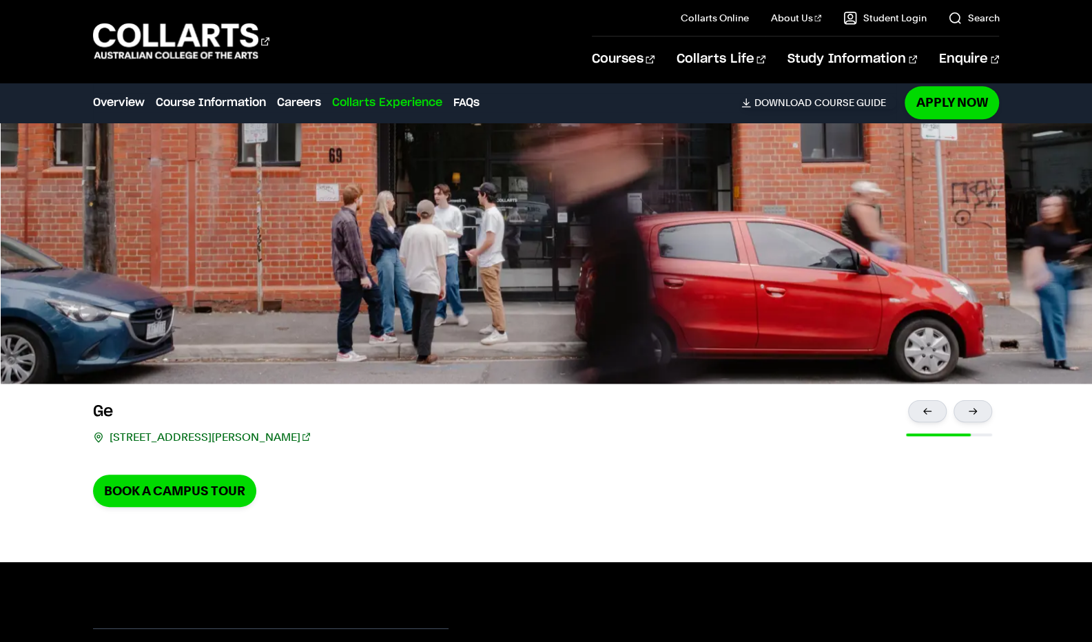
scroll to position [428, 0]
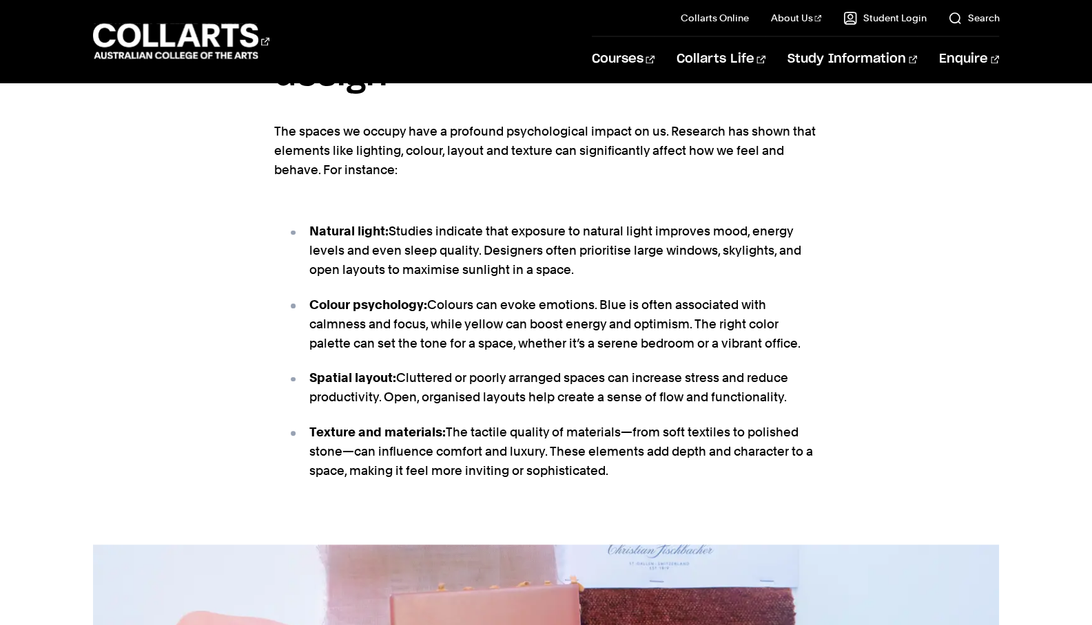
scroll to position [1116, 0]
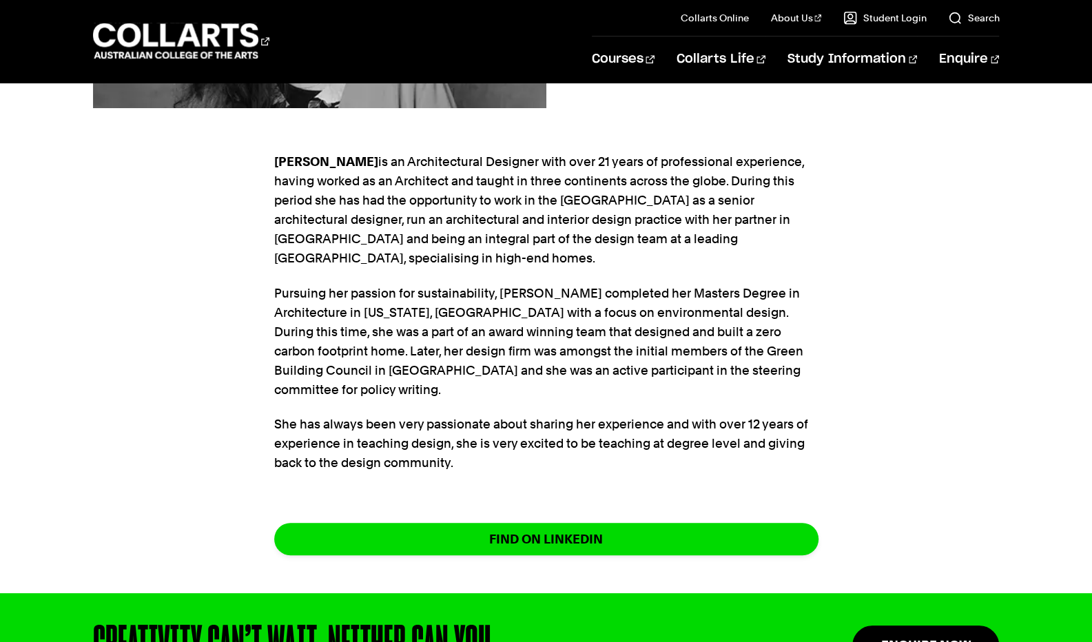
scroll to position [391, 0]
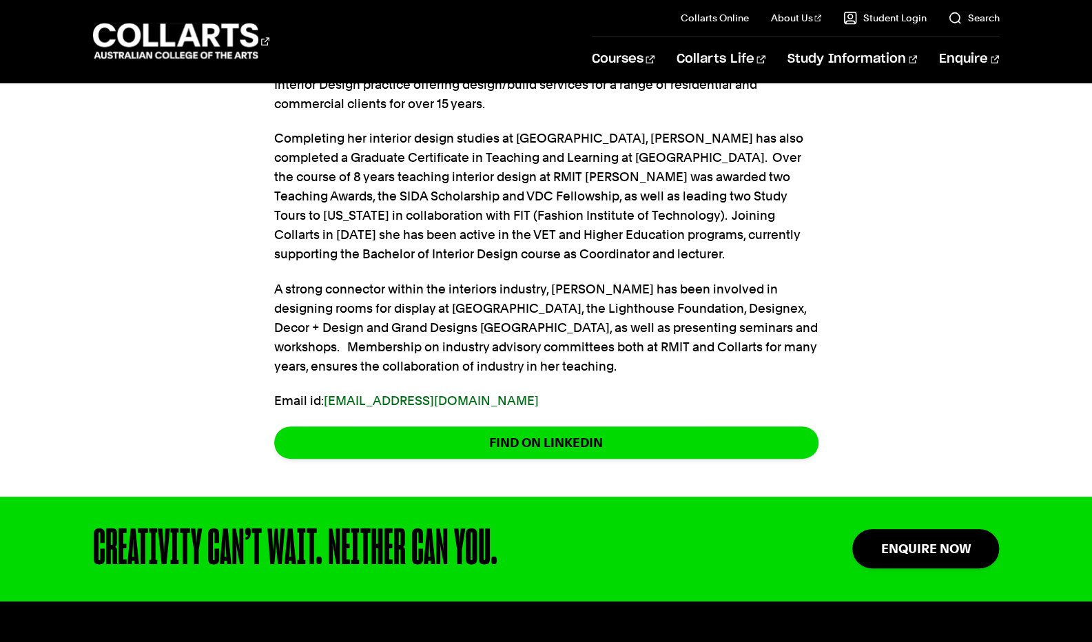
scroll to position [486, 0]
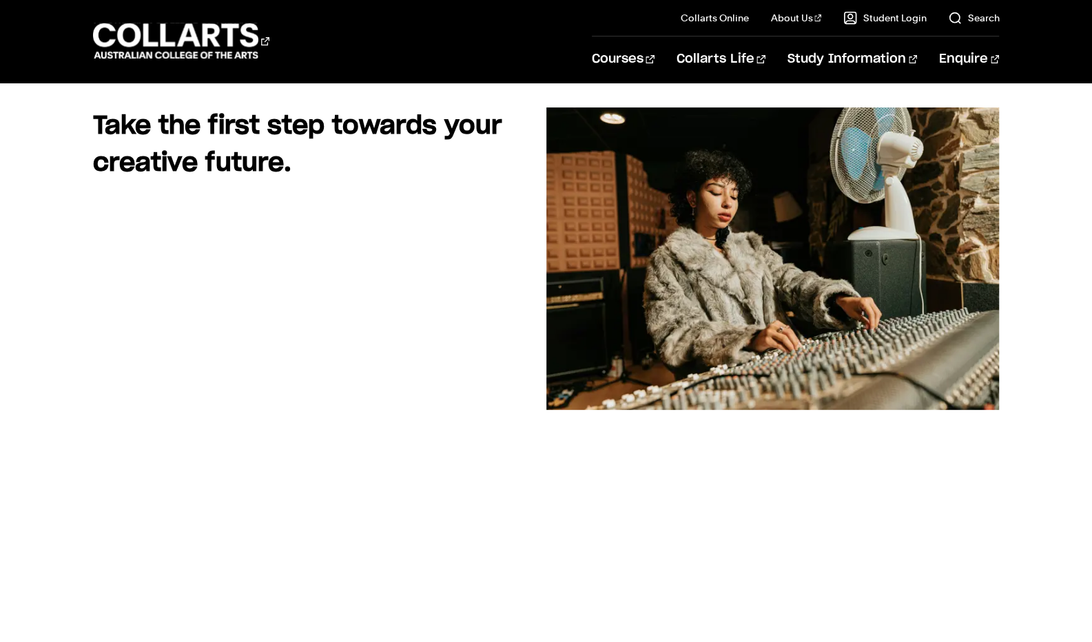
scroll to position [129, 0]
